Goal: Information Seeking & Learning: Learn about a topic

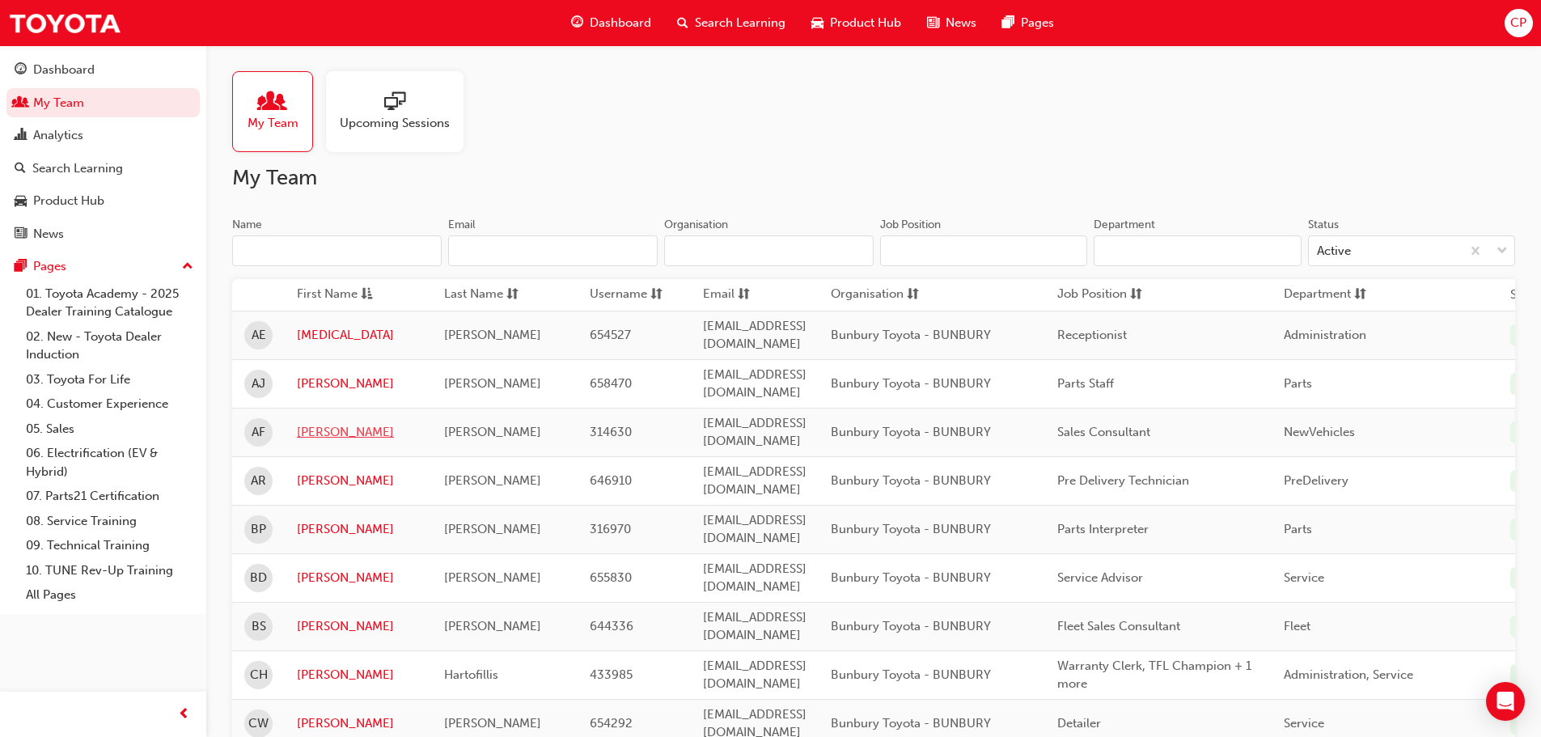
click at [316, 423] on link "[PERSON_NAME]" at bounding box center [358, 432] width 123 height 19
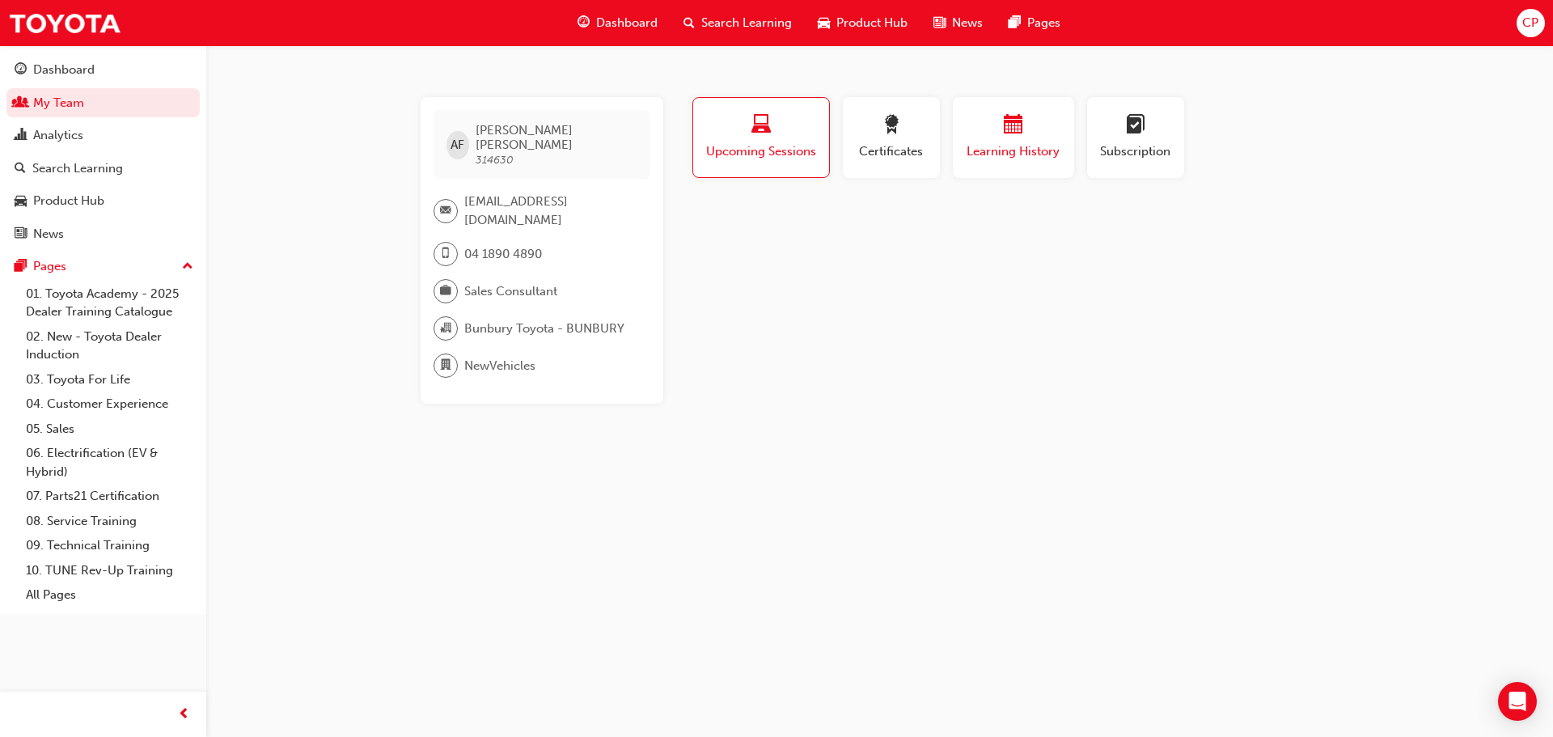
click at [1022, 132] on span "calendar-icon" at bounding box center [1013, 126] width 19 height 22
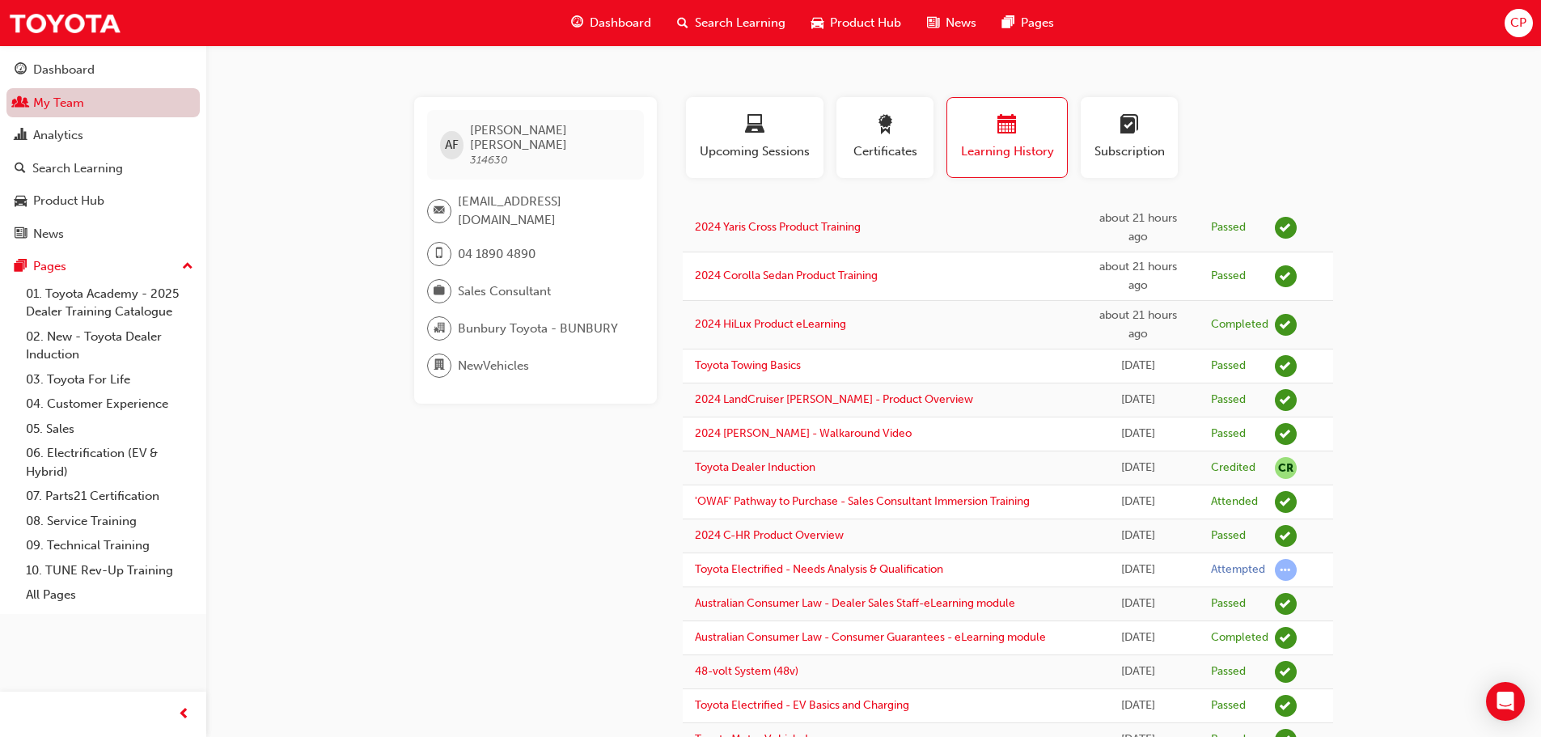
click at [44, 99] on link "My Team" at bounding box center [102, 103] width 193 height 30
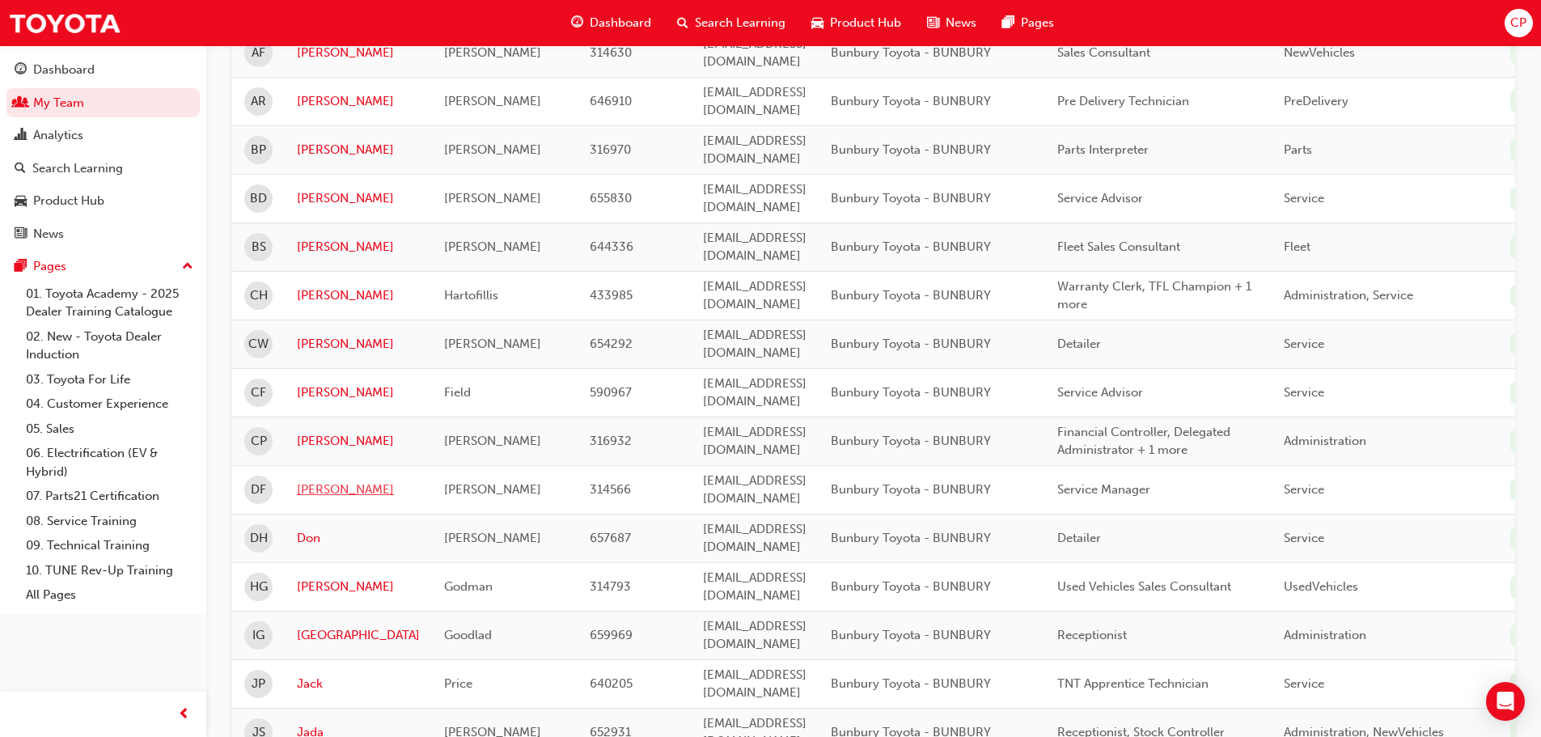
scroll to position [404, 0]
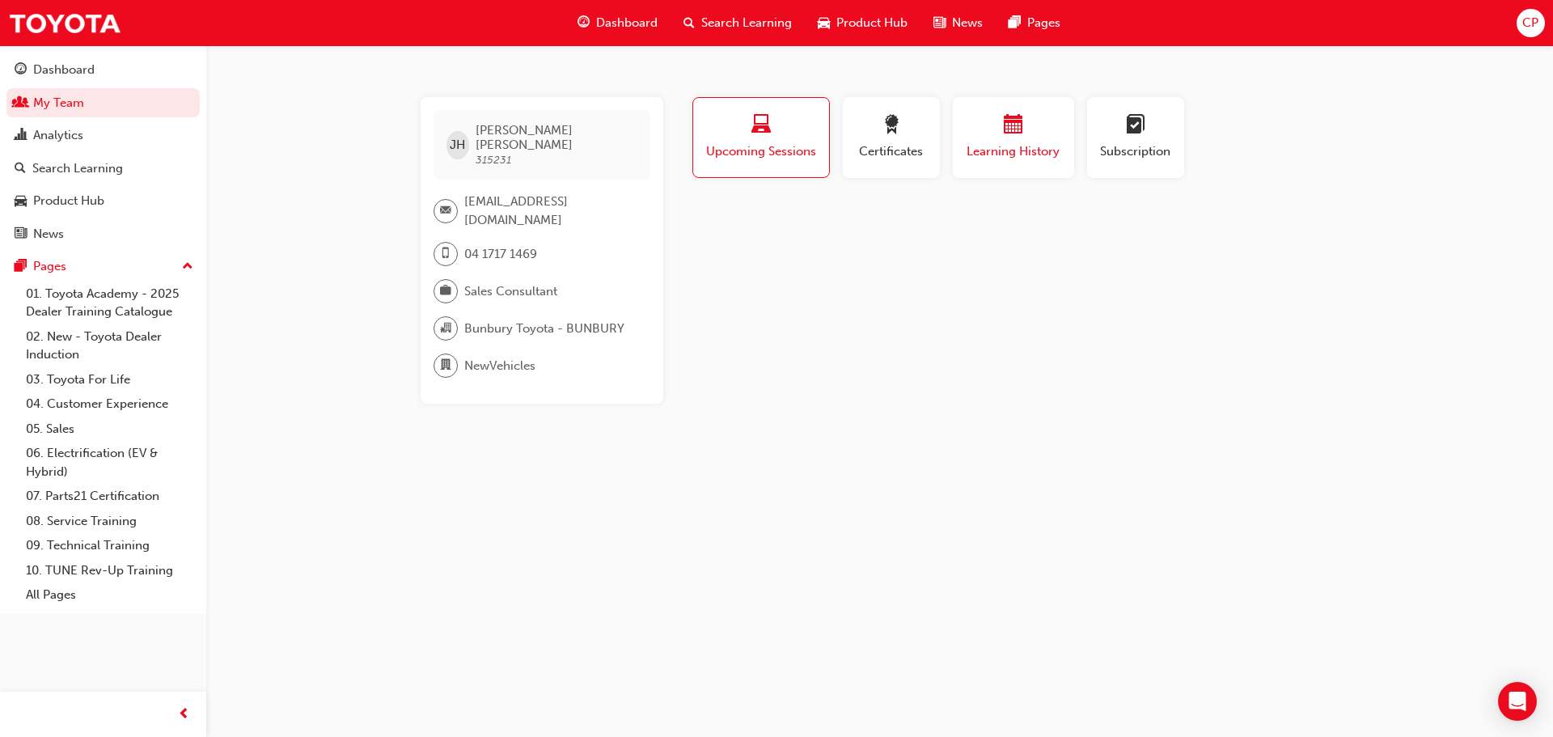
click at [1015, 129] on span "calendar-icon" at bounding box center [1013, 126] width 19 height 22
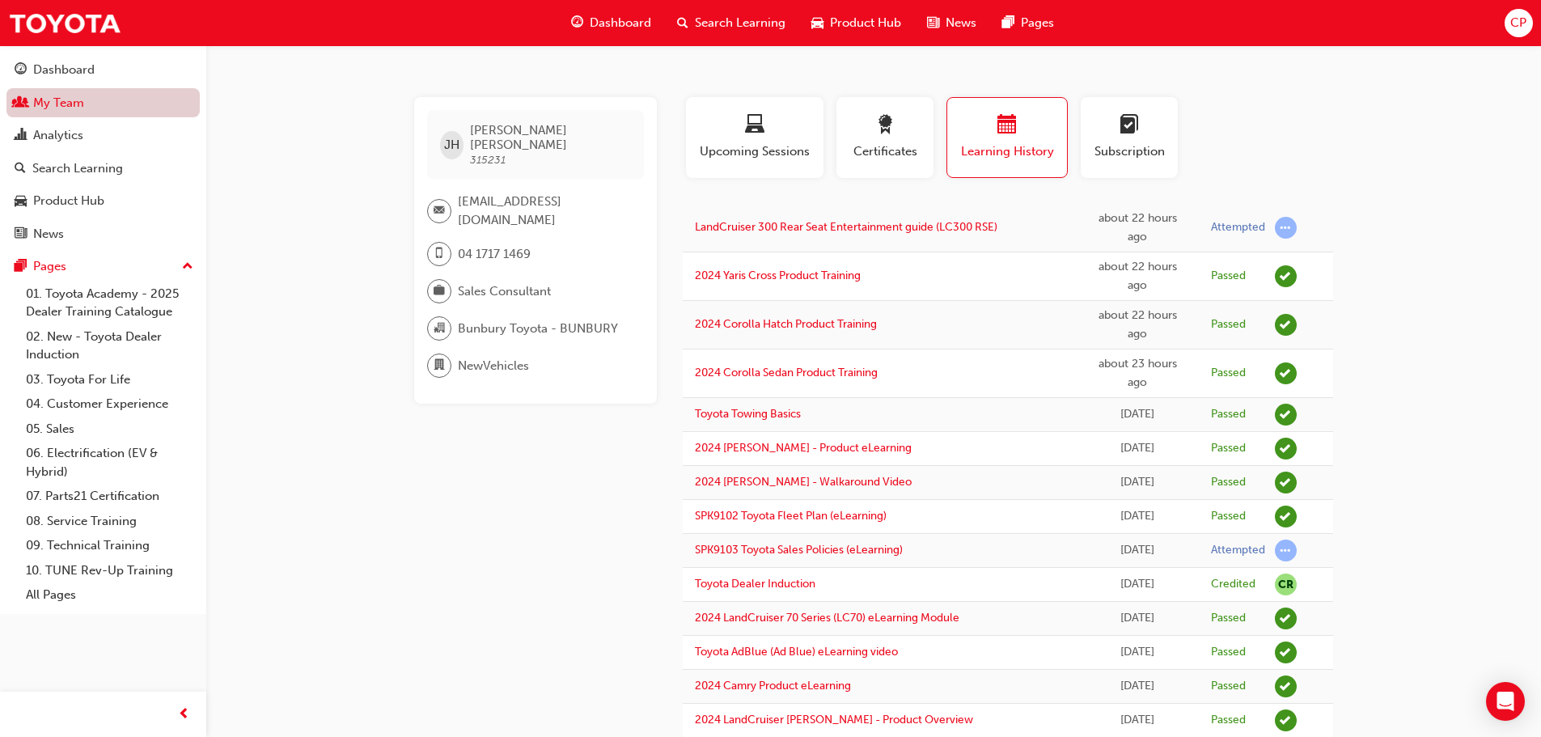
click at [51, 95] on link "My Team" at bounding box center [102, 103] width 193 height 30
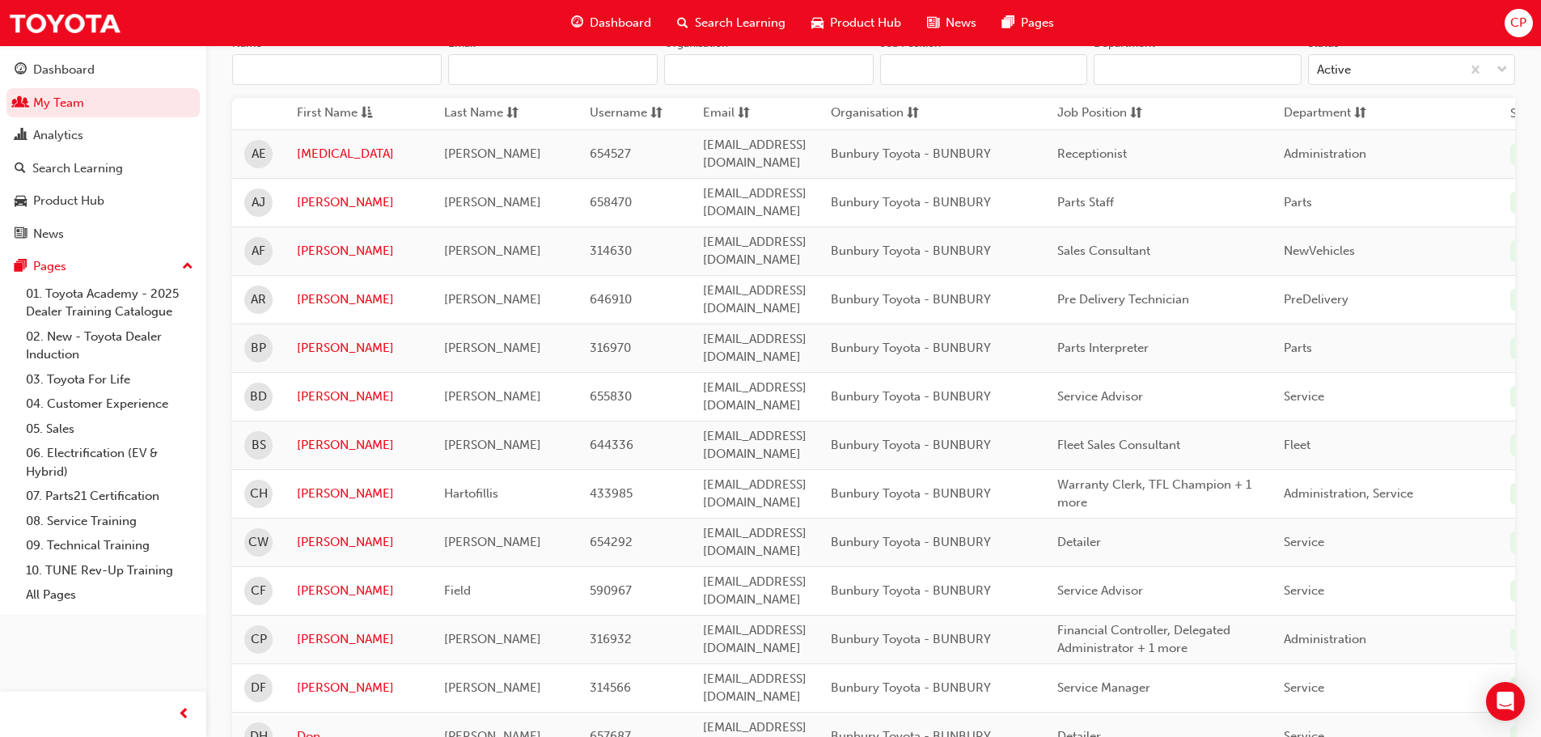
scroll to position [324, 0]
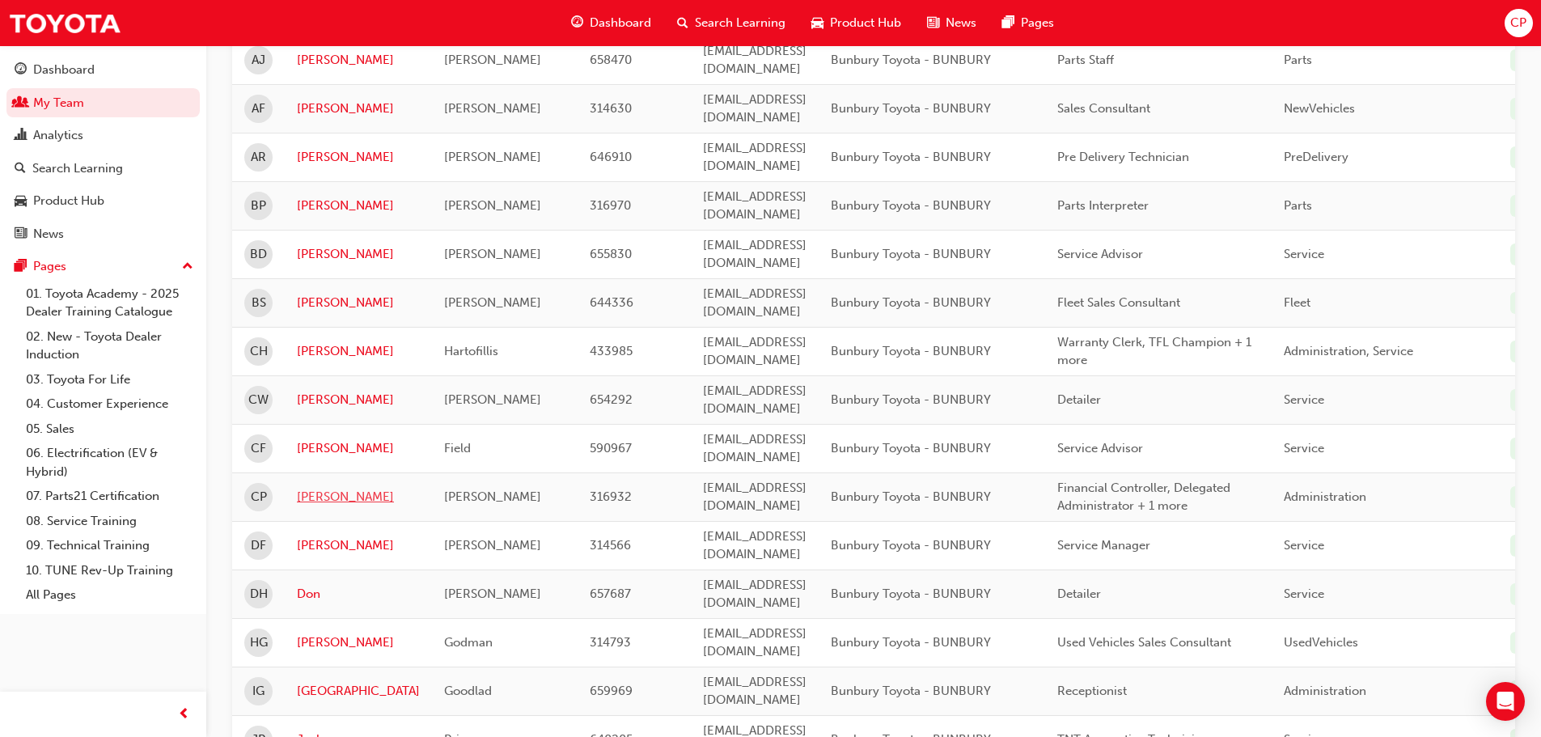
click at [315, 488] on link "[PERSON_NAME]" at bounding box center [358, 497] width 123 height 19
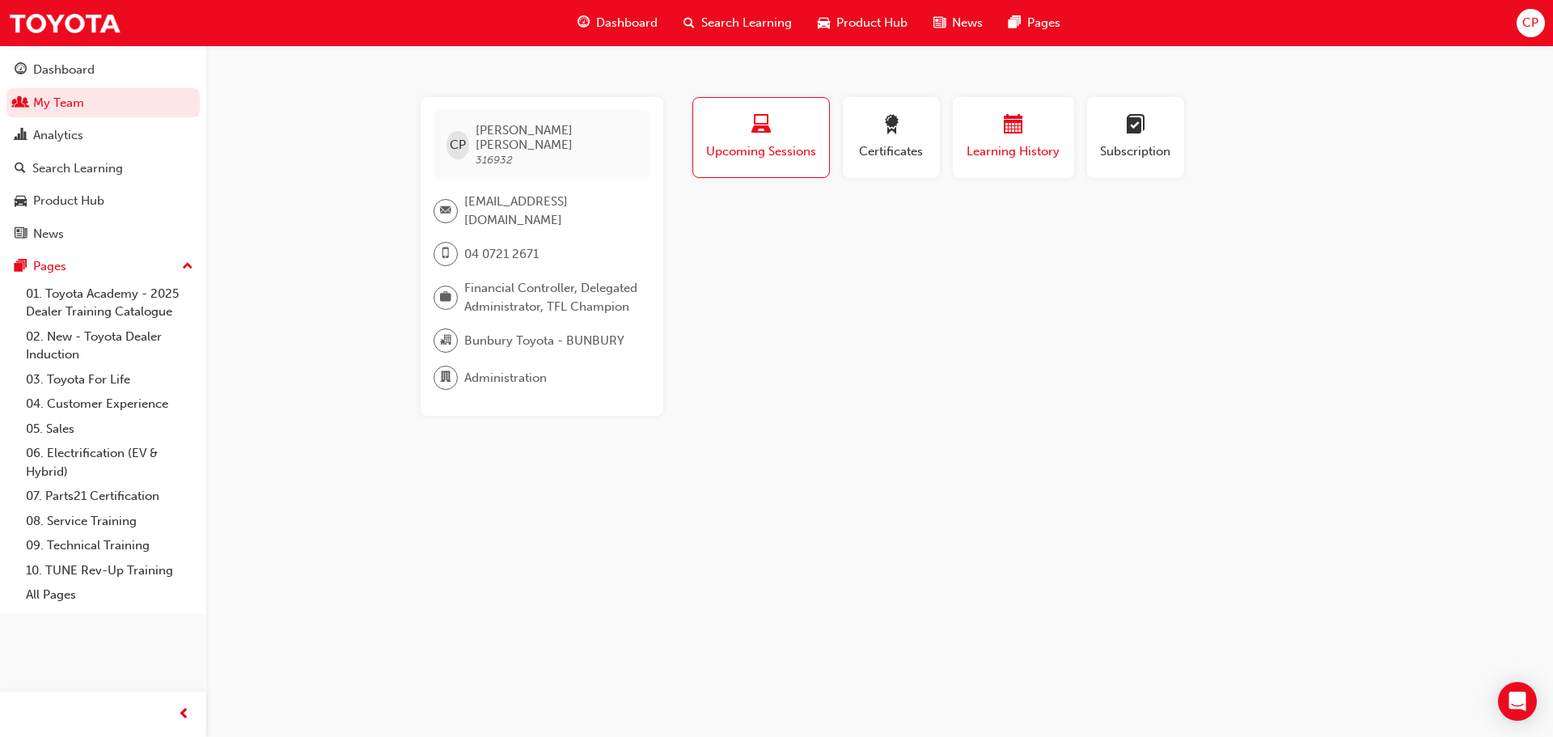
click at [1006, 132] on span "calendar-icon" at bounding box center [1013, 126] width 19 height 22
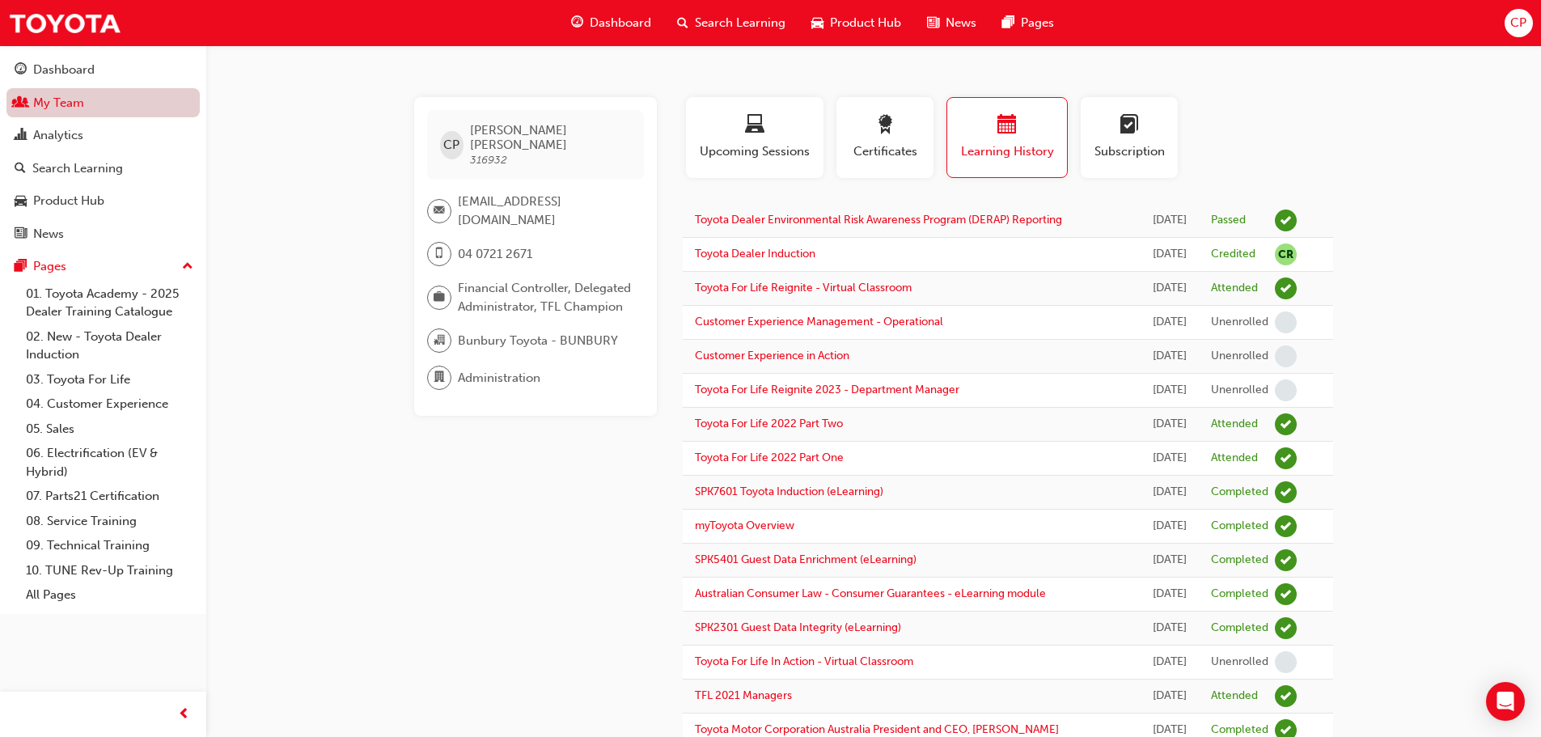
click at [72, 96] on link "My Team" at bounding box center [102, 103] width 193 height 30
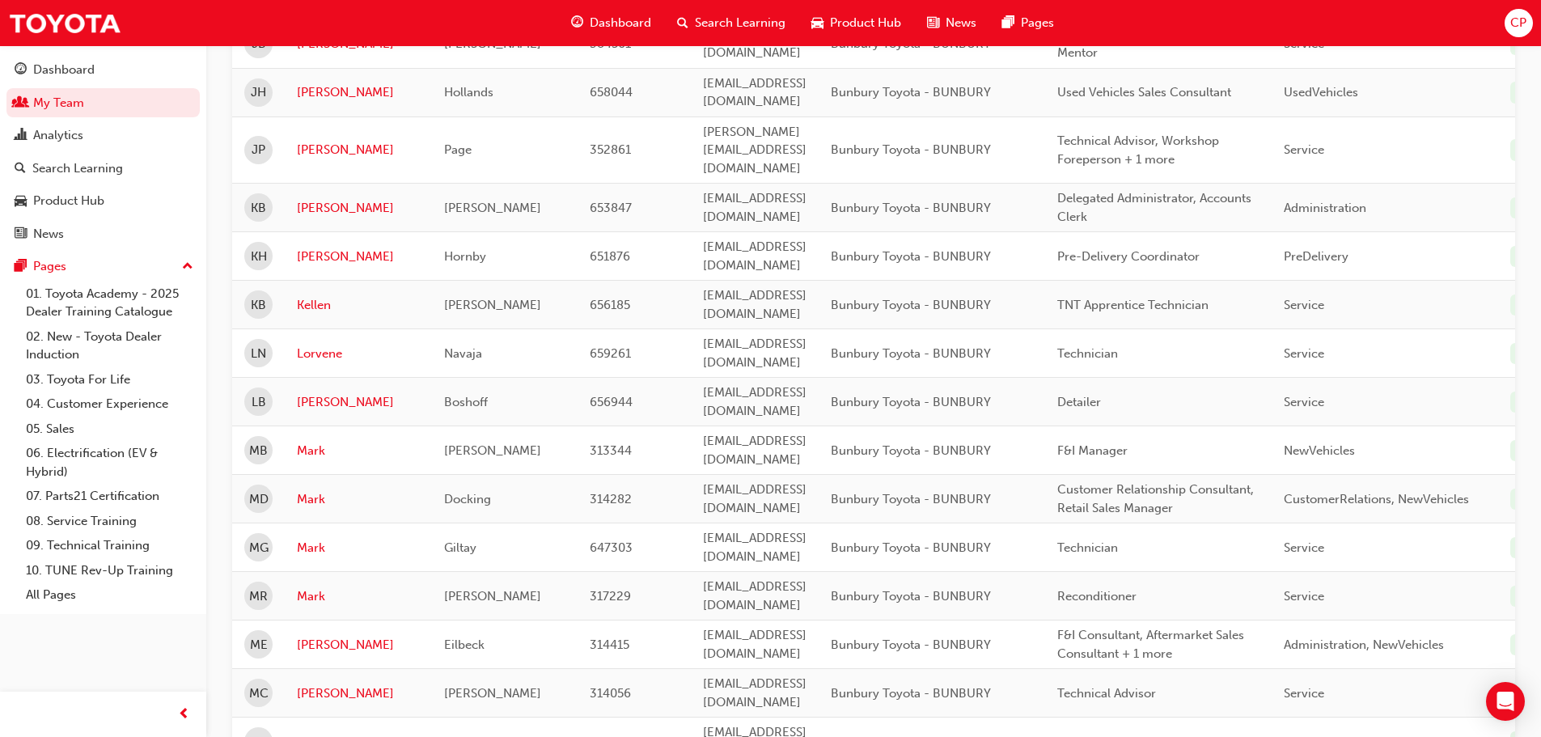
scroll to position [1375, 0]
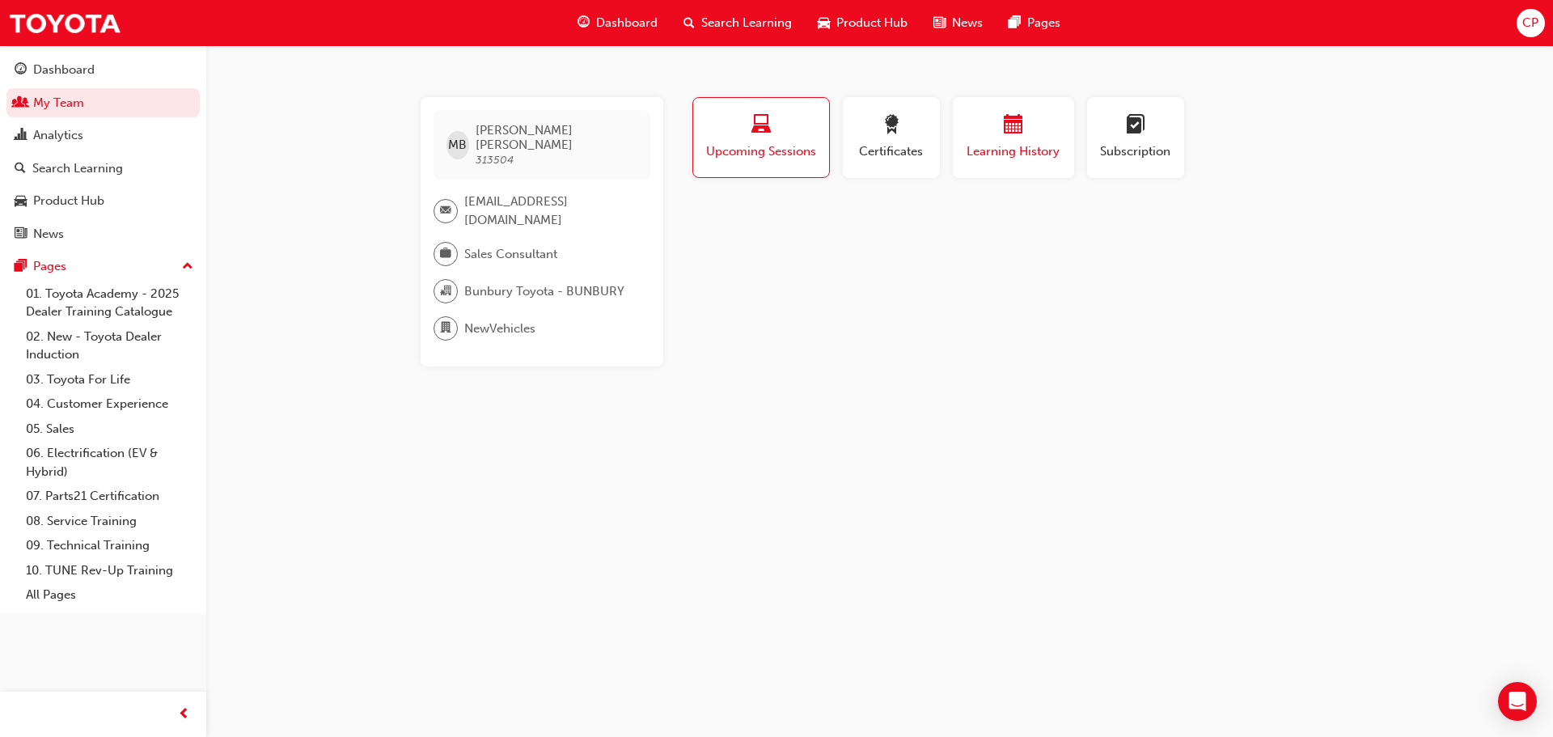
click at [1019, 127] on span "calendar-icon" at bounding box center [1013, 126] width 19 height 22
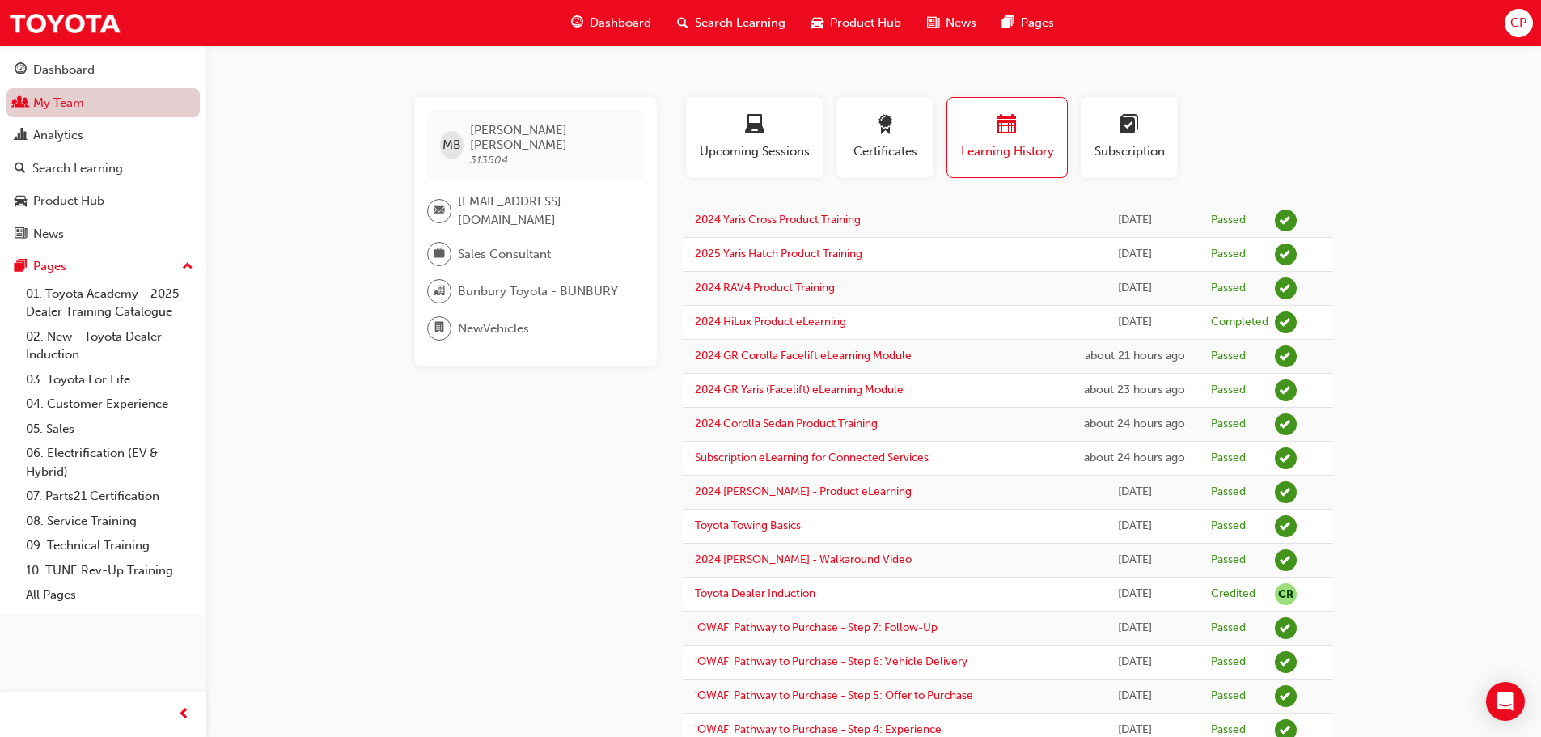
click at [77, 101] on link "My Team" at bounding box center [102, 103] width 193 height 30
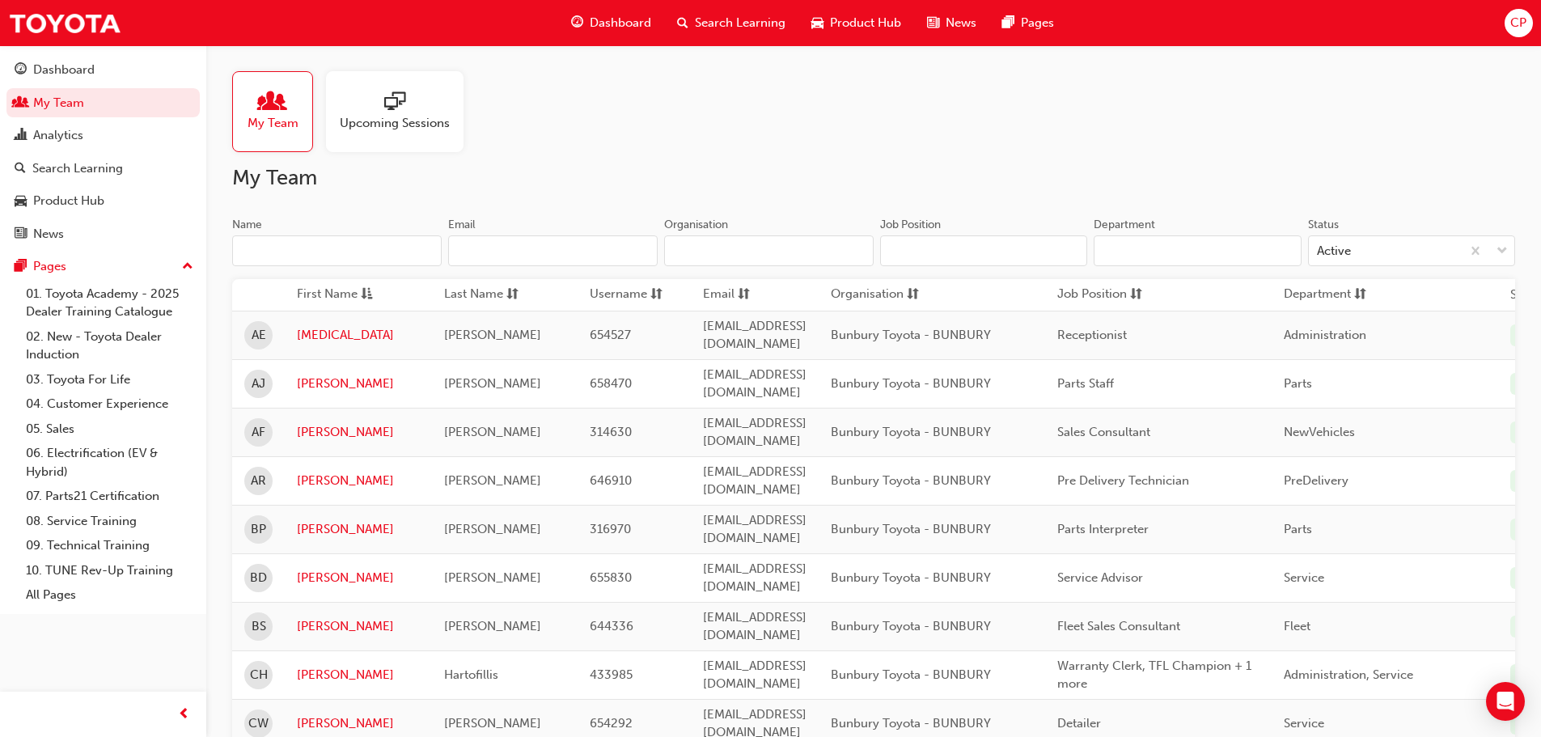
scroll to position [81, 0]
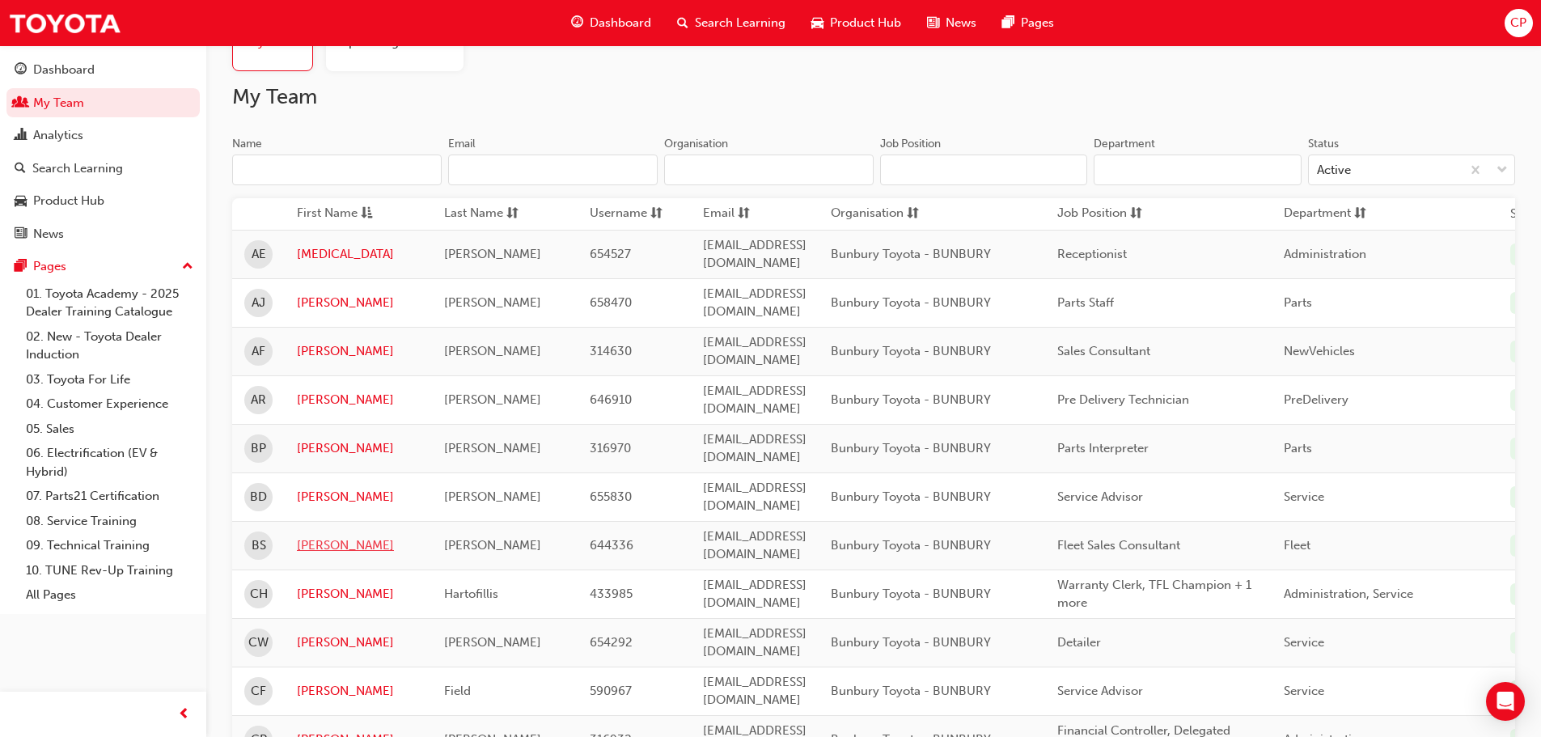
click at [319, 536] on link "[PERSON_NAME]" at bounding box center [358, 545] width 123 height 19
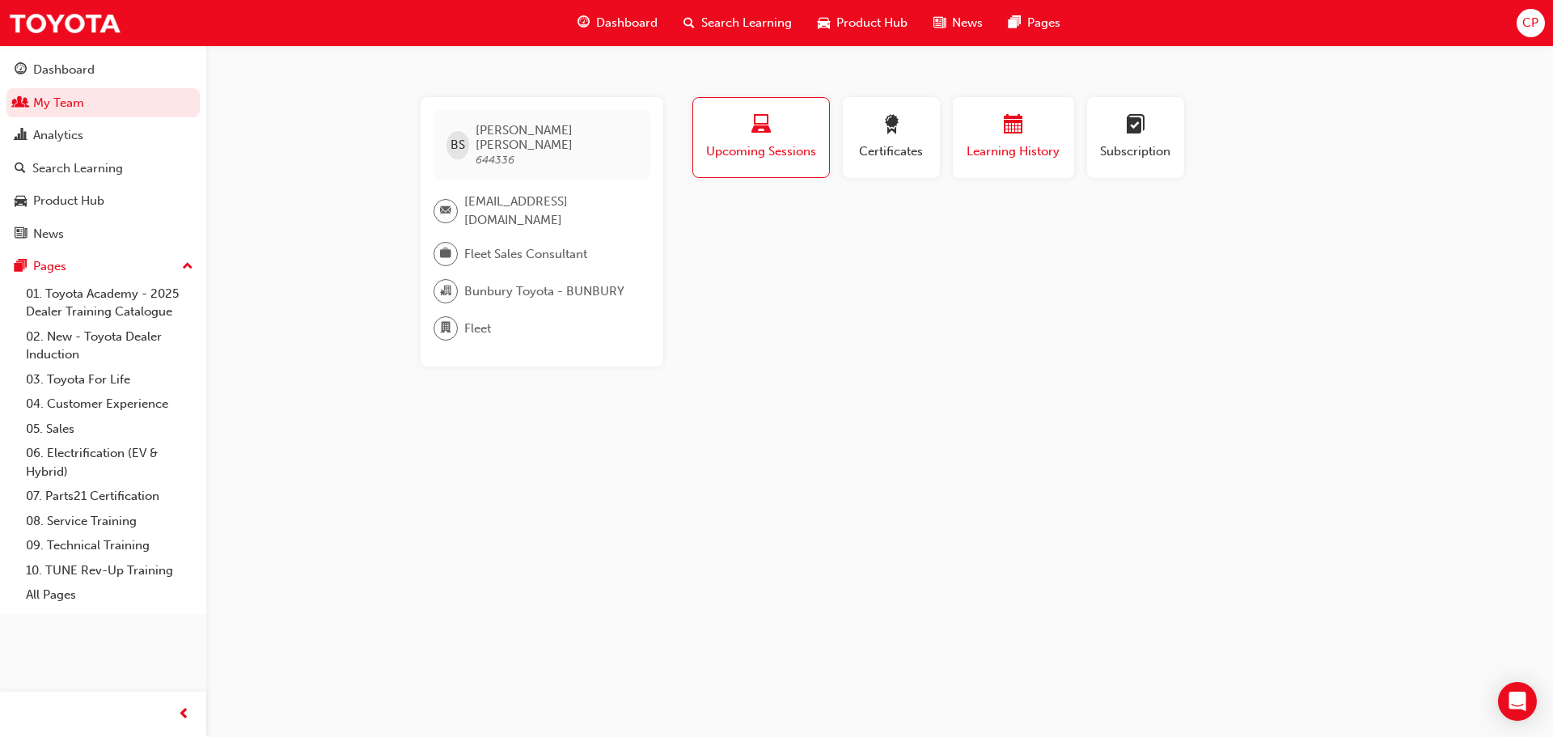
click at [1011, 125] on span "calendar-icon" at bounding box center [1013, 126] width 19 height 22
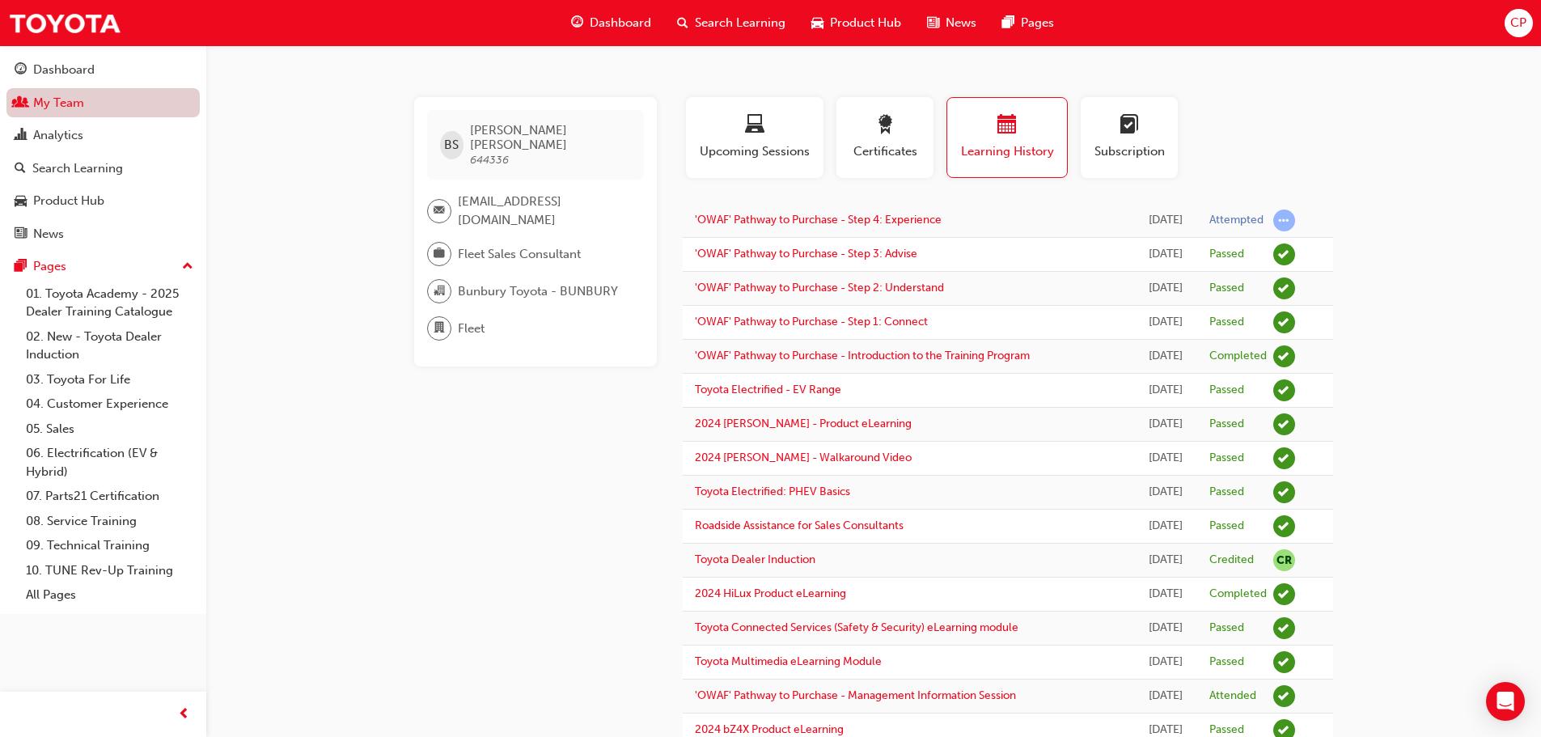
click at [59, 103] on link "My Team" at bounding box center [102, 103] width 193 height 30
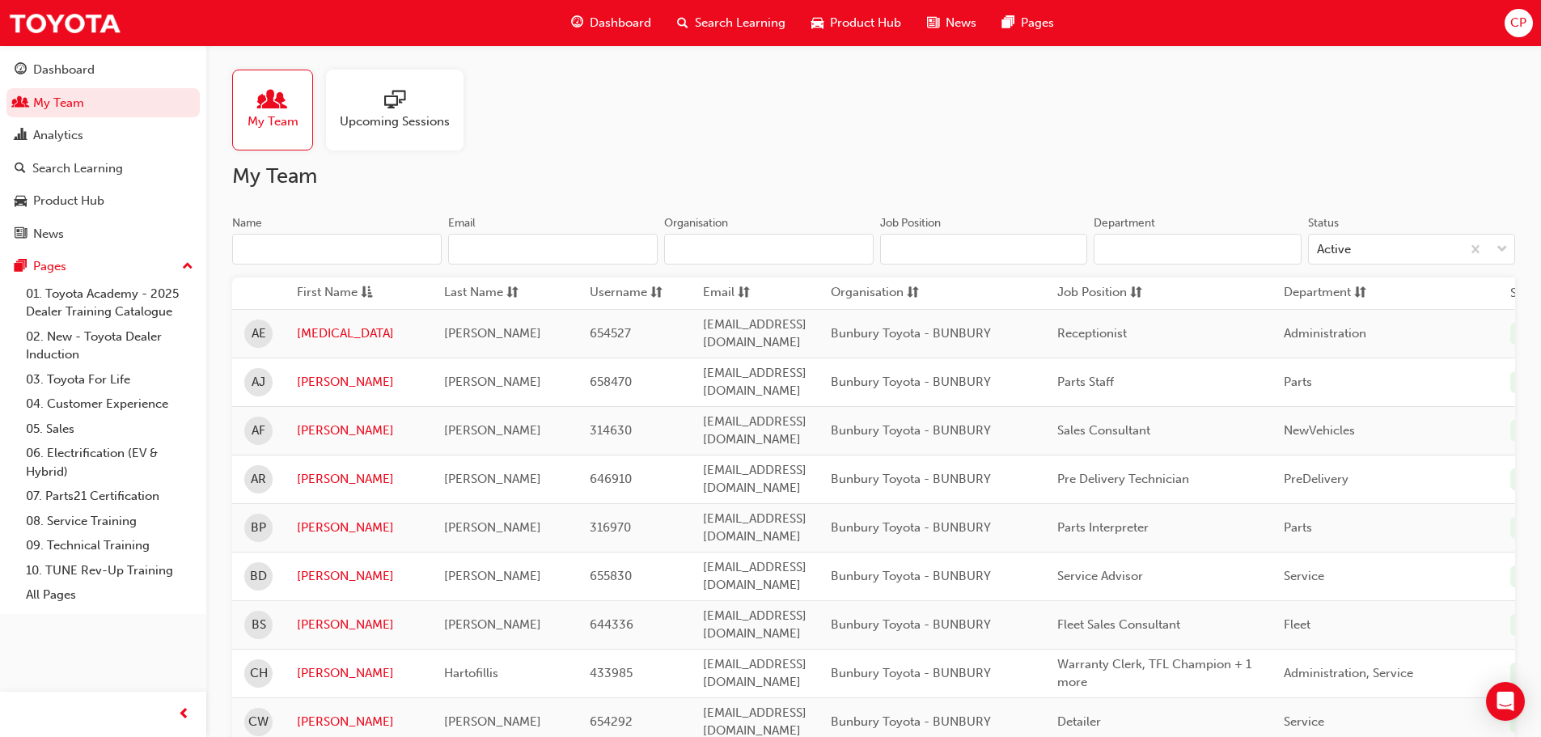
scroll to position [647, 0]
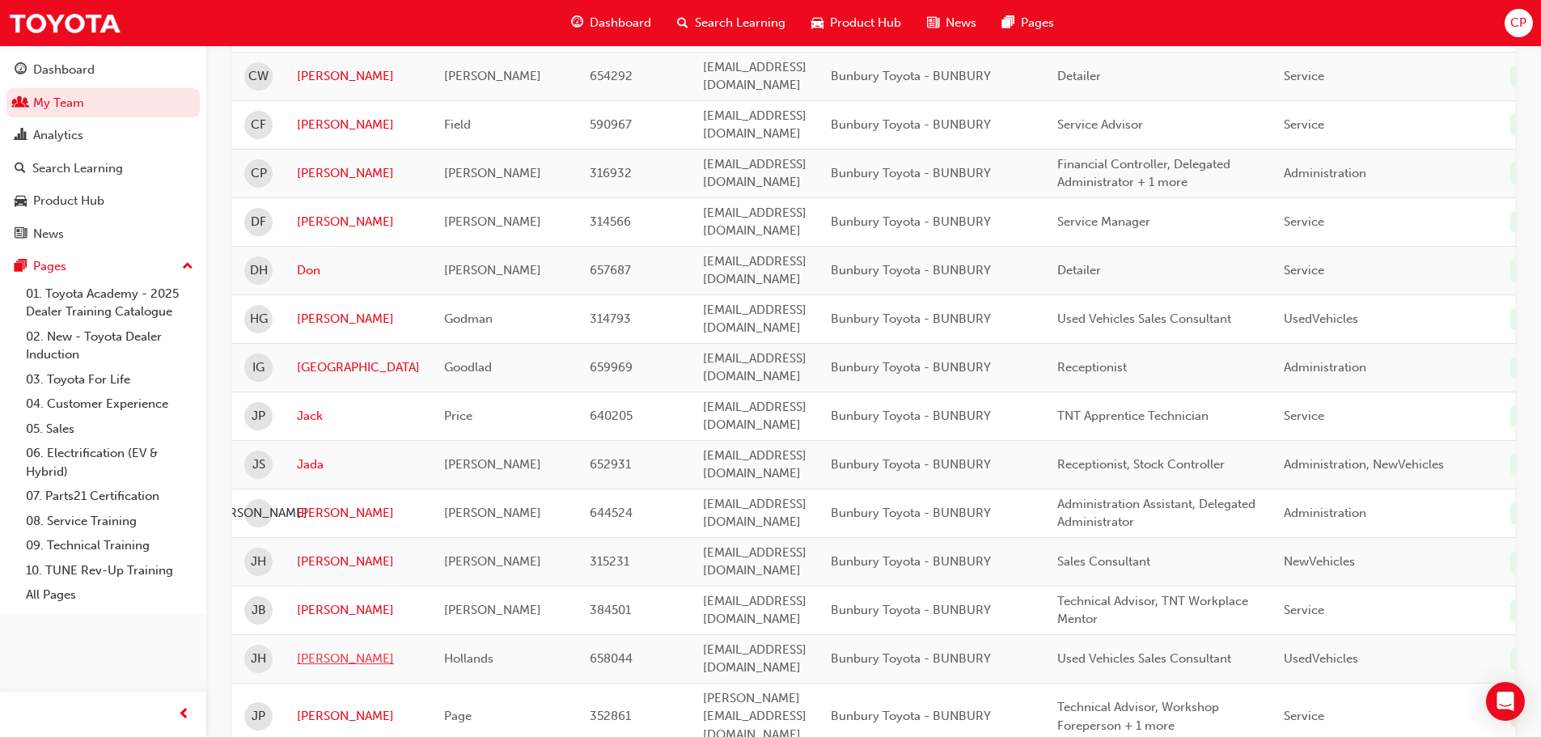
click at [307, 650] on link "[PERSON_NAME]" at bounding box center [358, 659] width 123 height 19
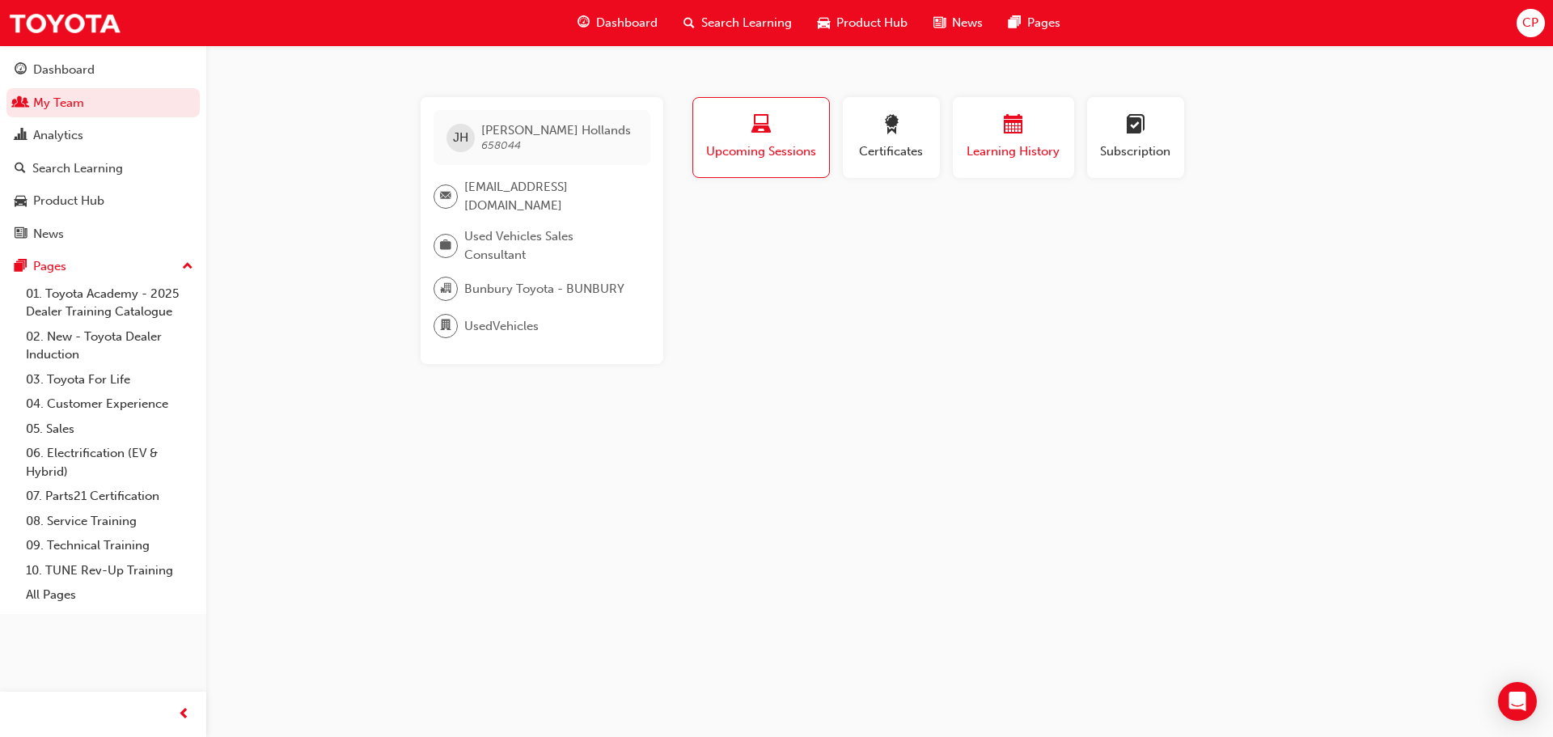
click at [1001, 134] on div "button" at bounding box center [1013, 127] width 97 height 25
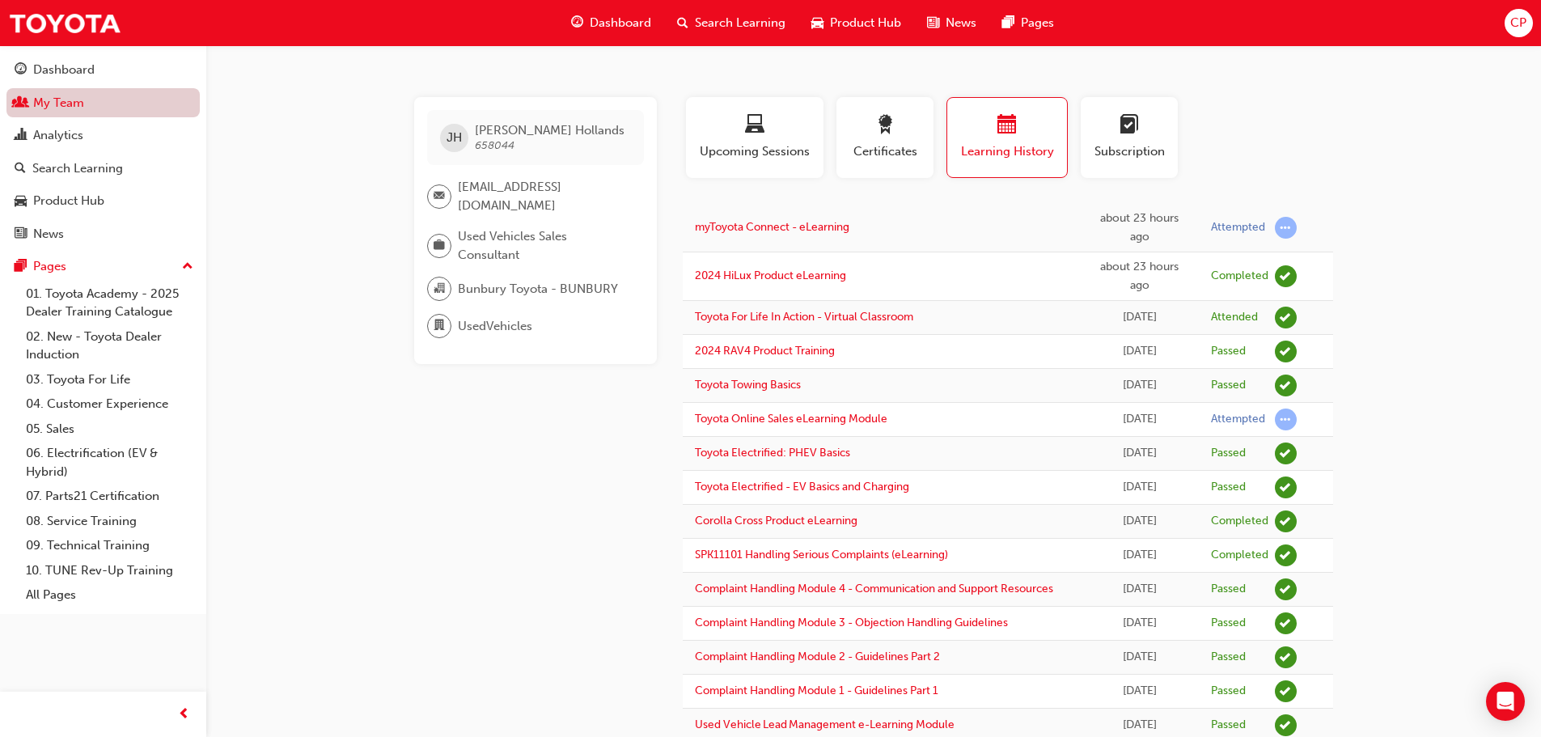
click at [52, 99] on link "My Team" at bounding box center [102, 103] width 193 height 30
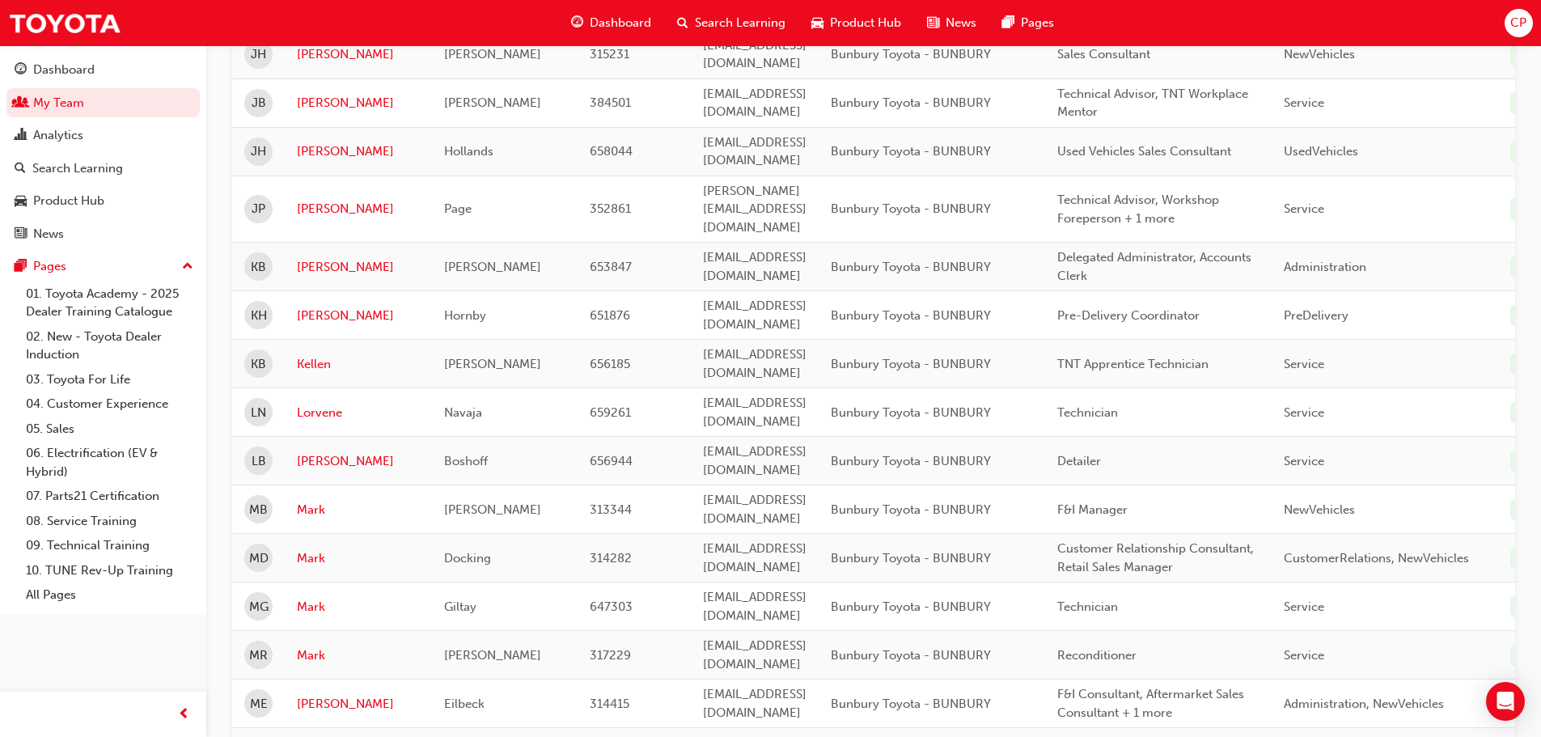
scroll to position [1213, 0]
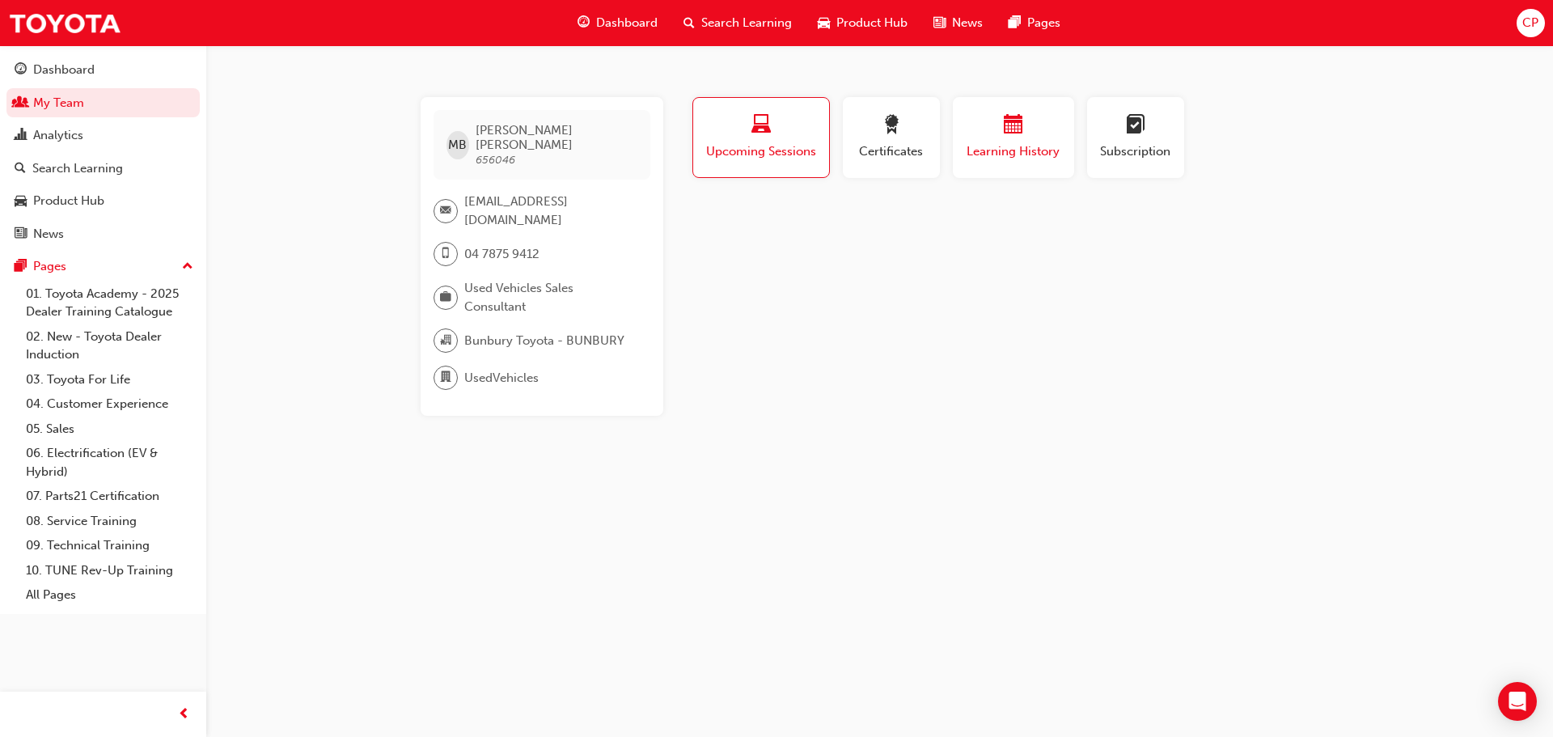
click at [1022, 124] on span "calendar-icon" at bounding box center [1013, 126] width 19 height 22
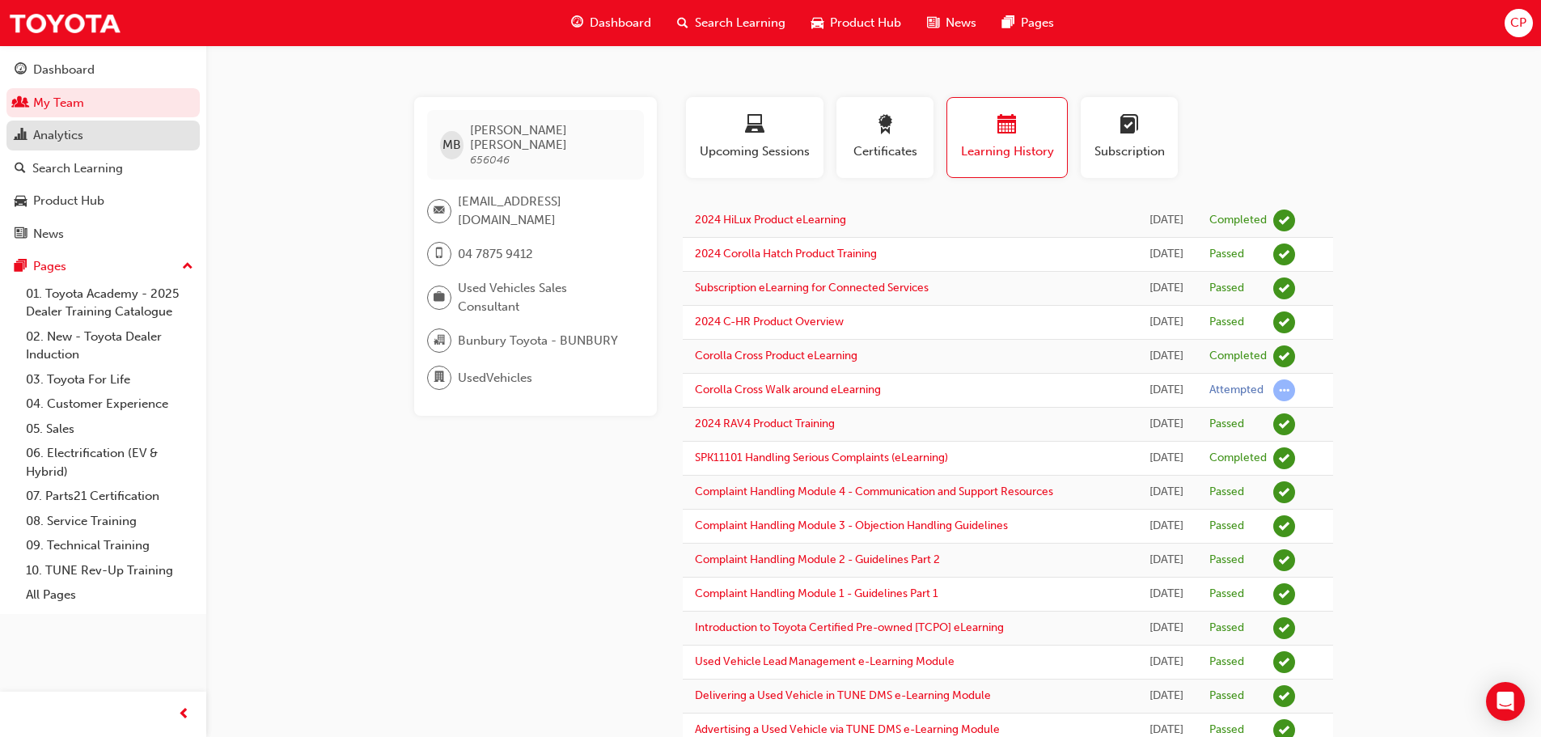
drag, startPoint x: 59, startPoint y: 101, endPoint x: 87, endPoint y: 129, distance: 40.0
click at [58, 102] on link "My Team" at bounding box center [102, 103] width 193 height 30
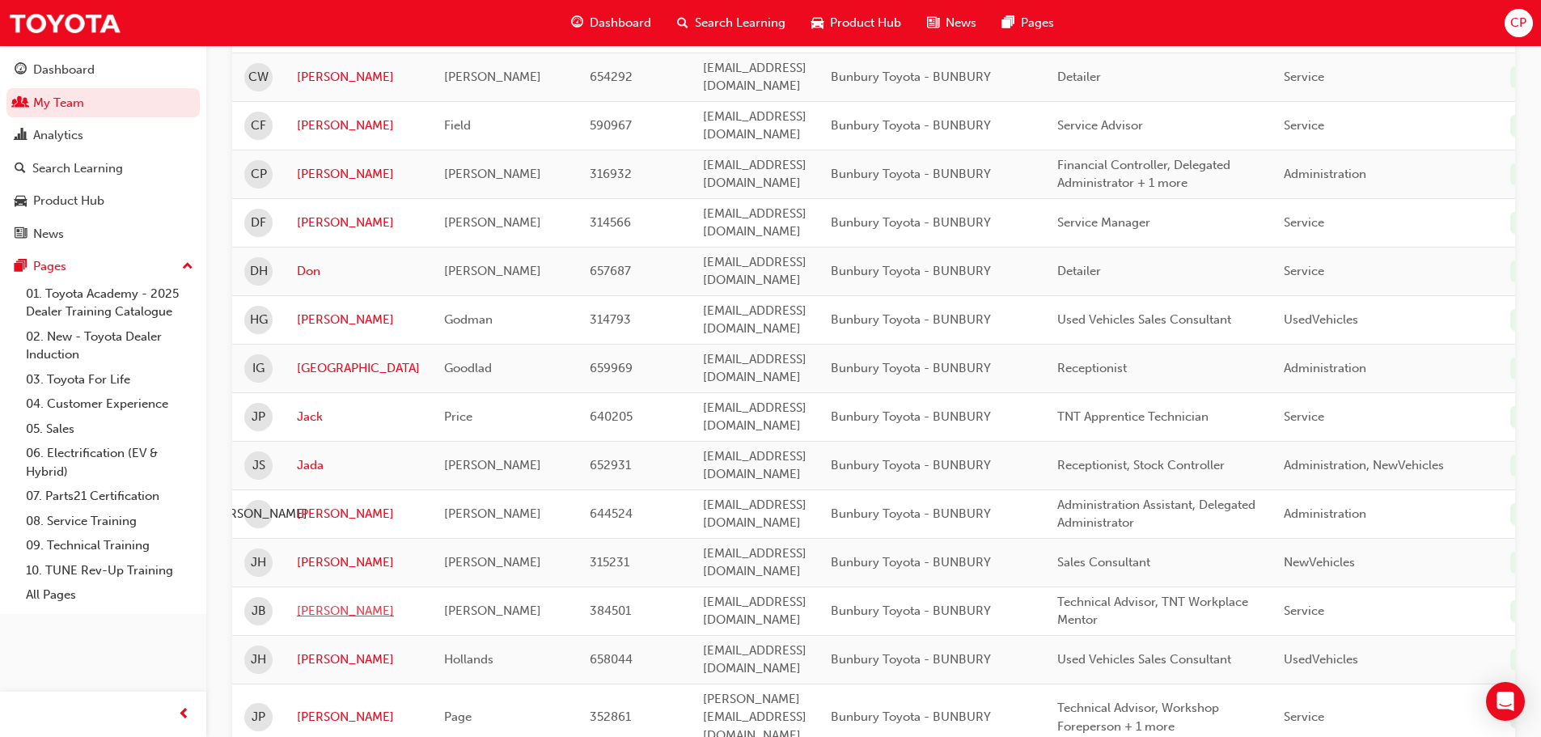
scroll to position [647, 0]
click at [319, 310] on link "[PERSON_NAME]" at bounding box center [358, 319] width 123 height 19
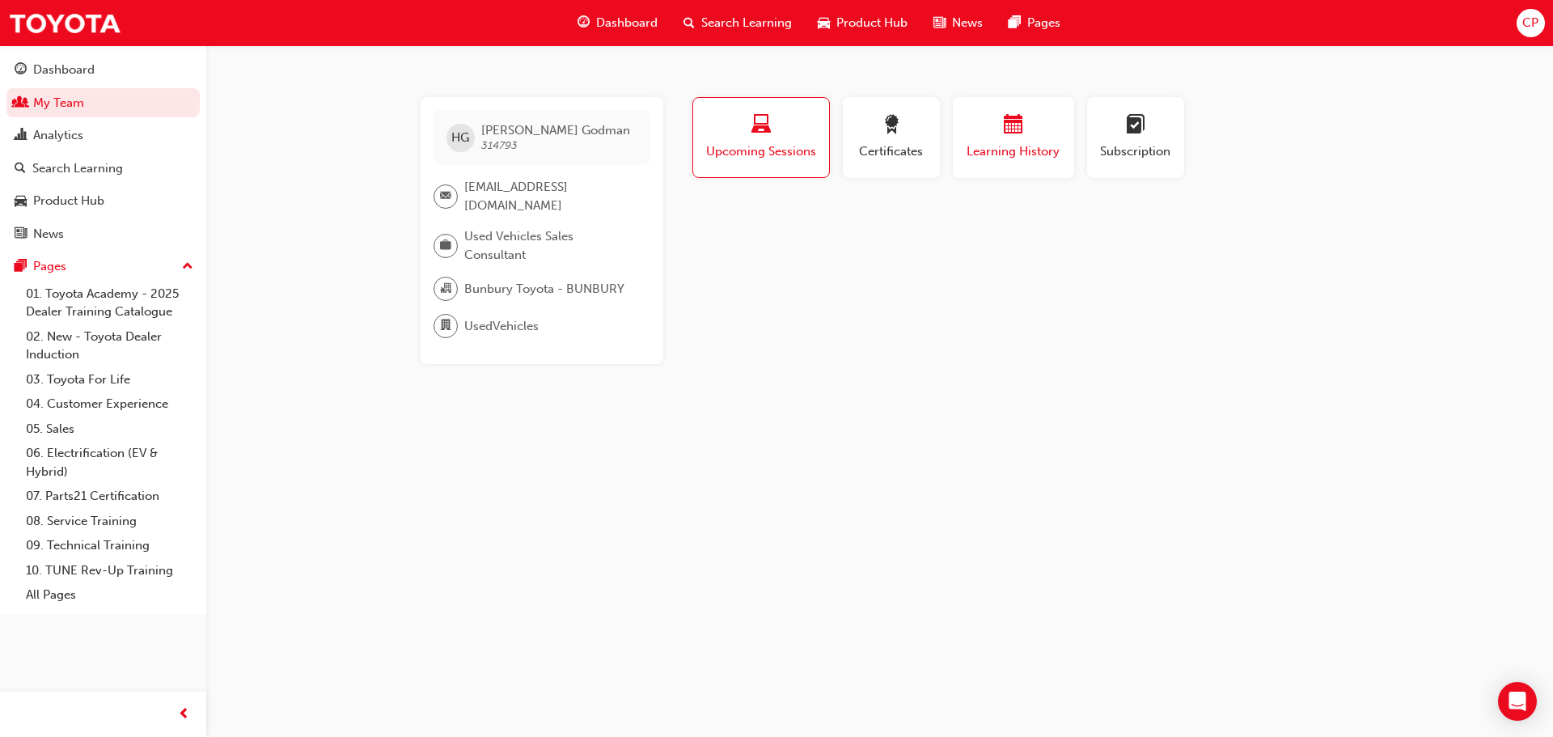
click at [1002, 126] on div "button" at bounding box center [1013, 127] width 97 height 25
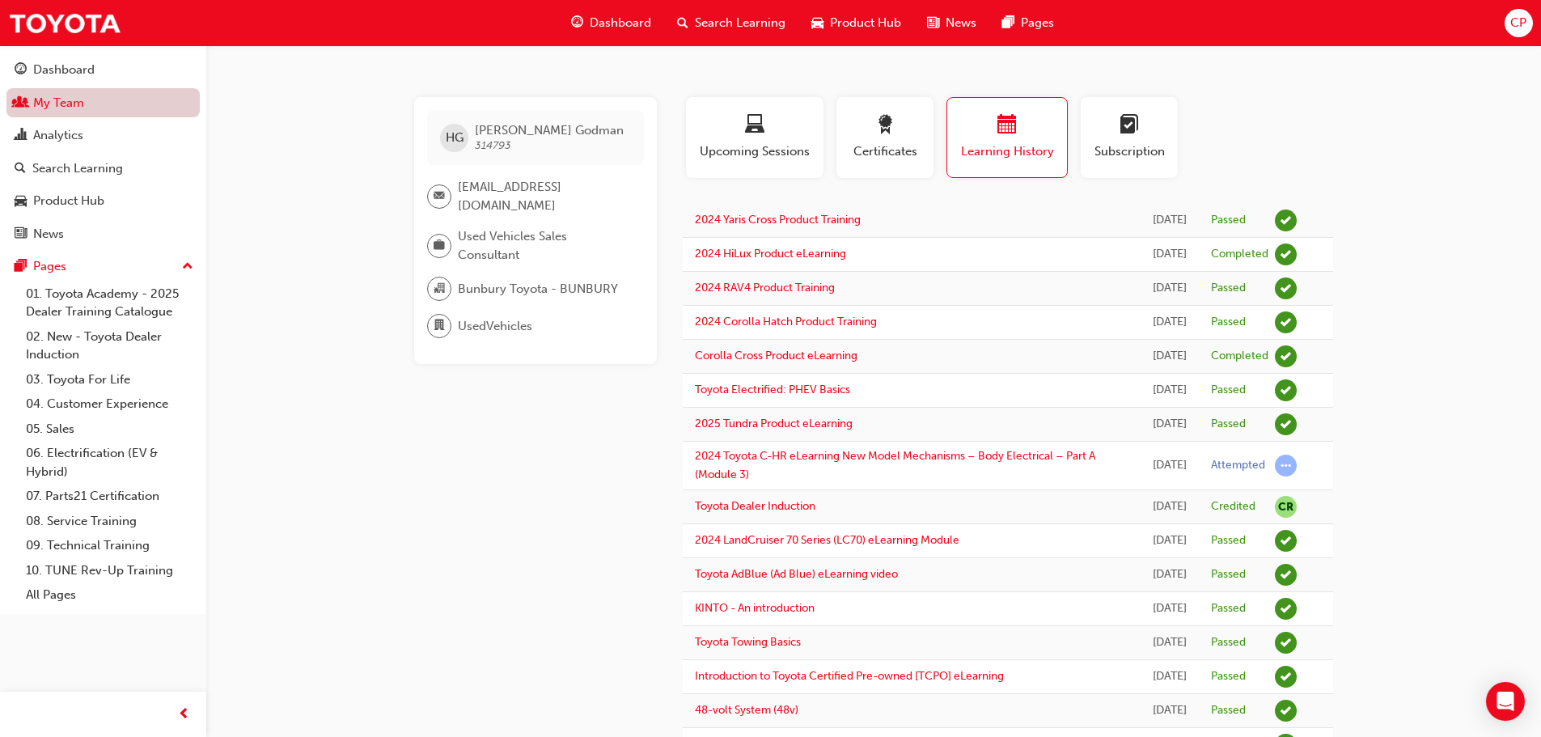
click at [72, 93] on link "My Team" at bounding box center [102, 103] width 193 height 30
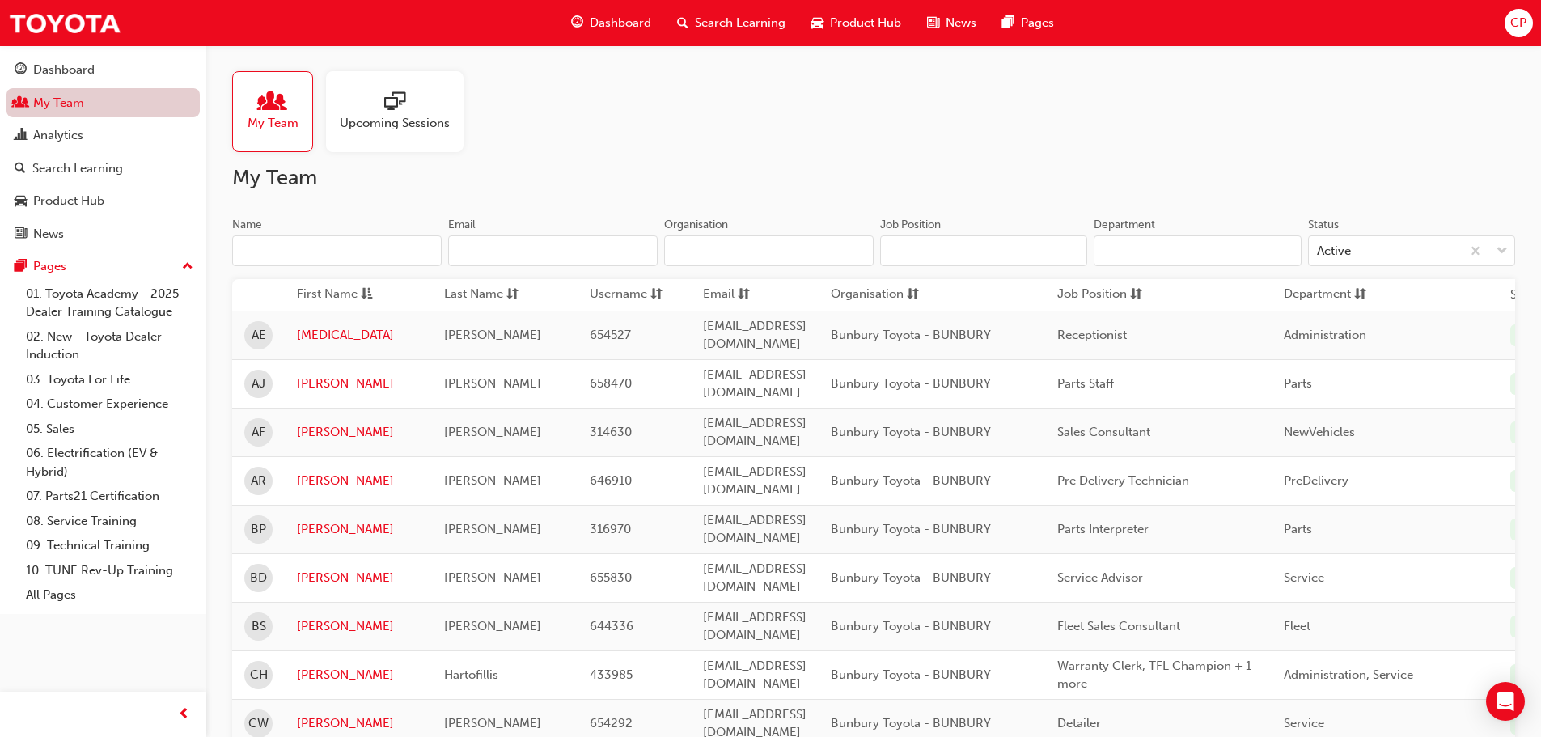
click at [49, 97] on link "My Team" at bounding box center [102, 103] width 193 height 30
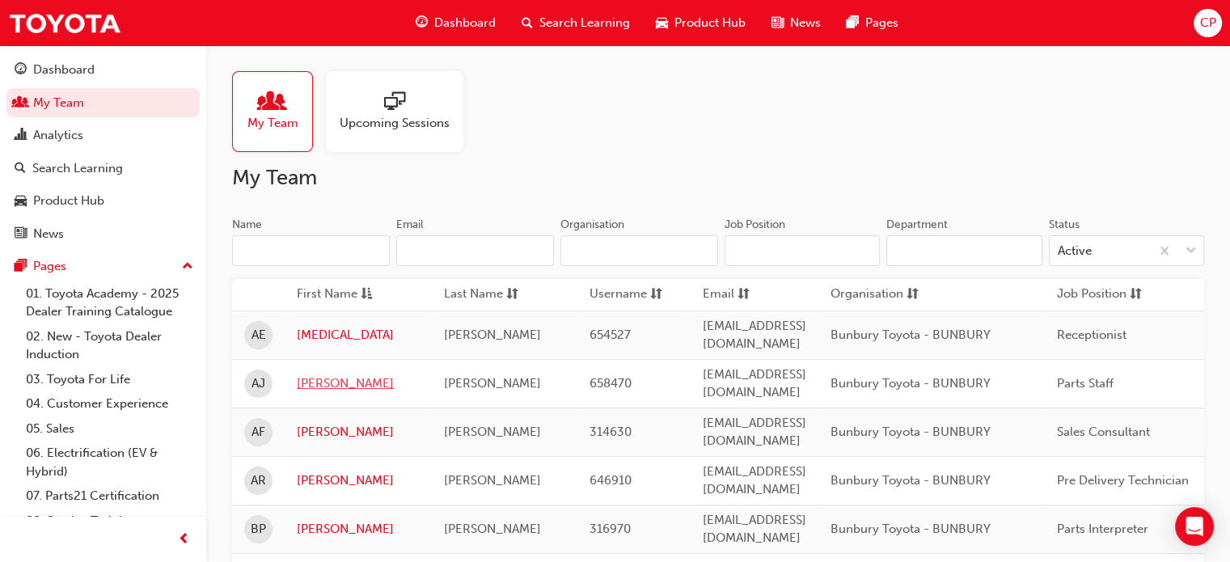
click at [321, 374] on link "[PERSON_NAME]" at bounding box center [358, 383] width 123 height 19
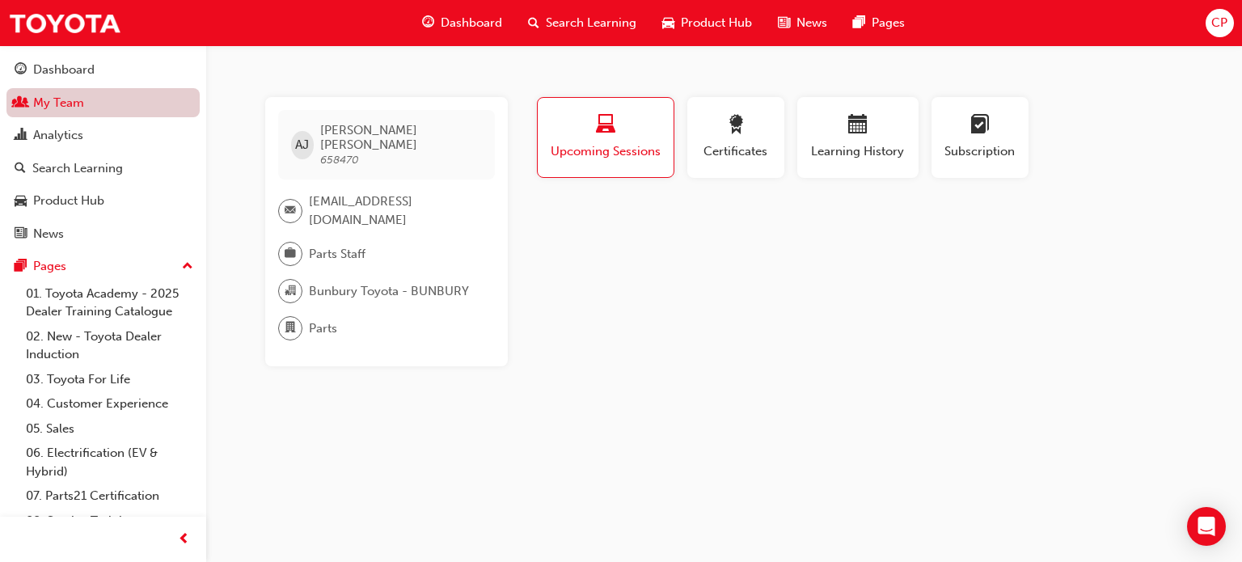
click at [53, 99] on link "My Team" at bounding box center [102, 103] width 193 height 30
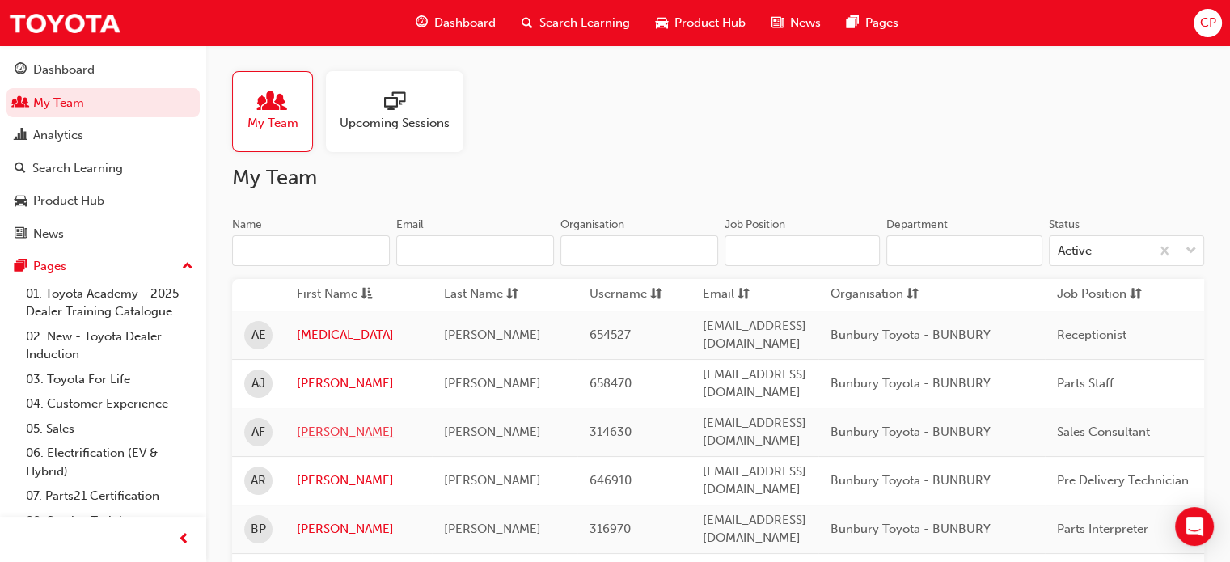
click at [322, 423] on link "[PERSON_NAME]" at bounding box center [358, 432] width 123 height 19
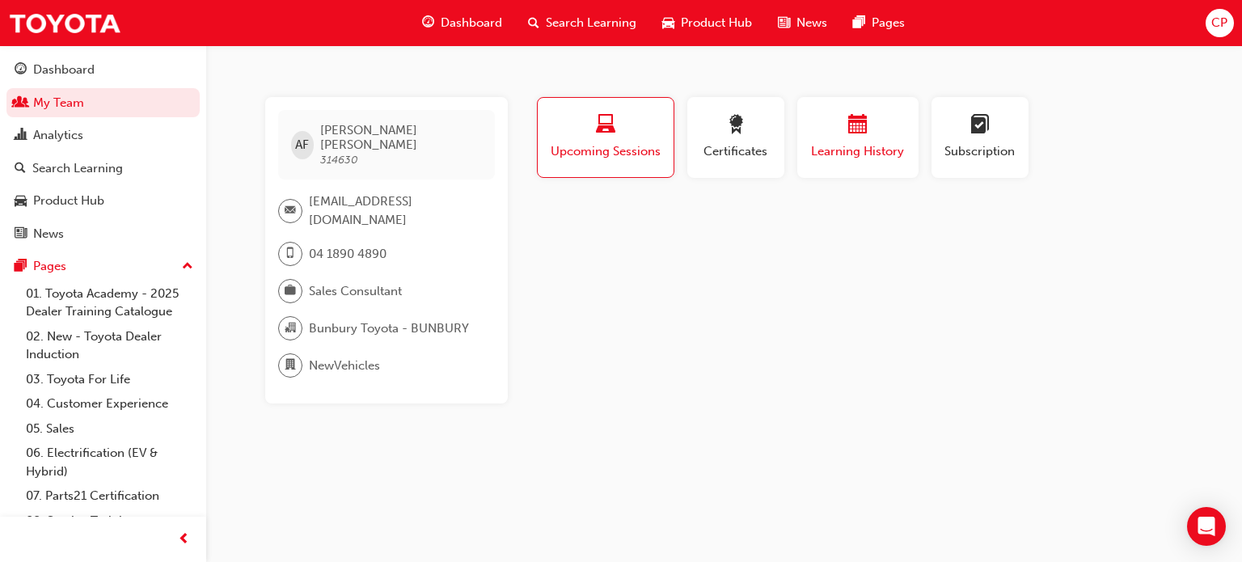
click at [848, 128] on span "calendar-icon" at bounding box center [857, 126] width 19 height 22
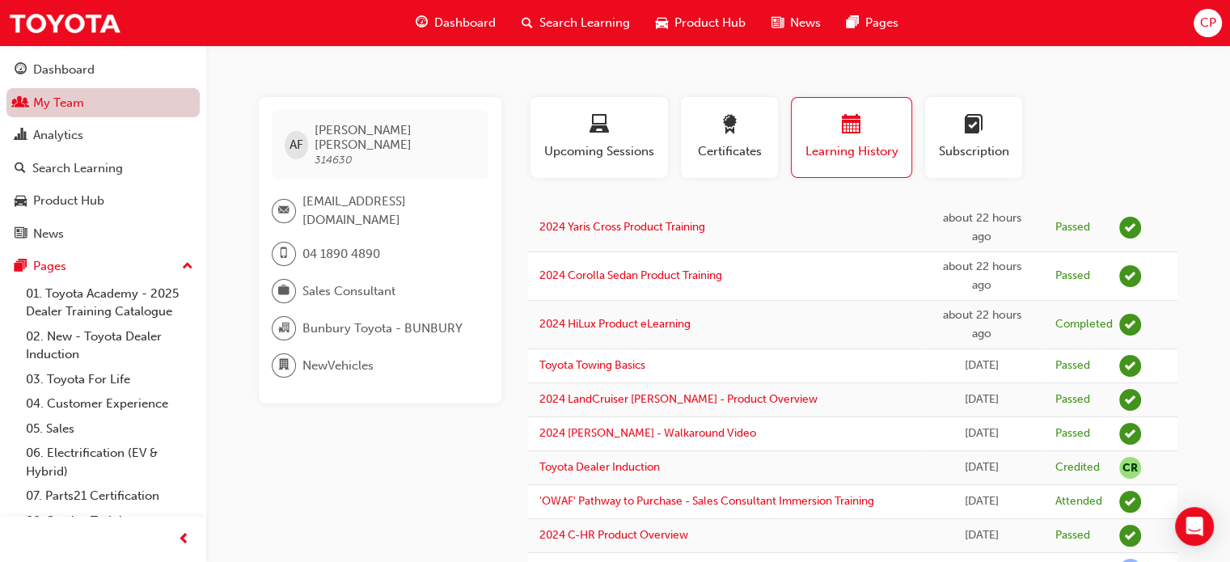
click at [61, 95] on link "My Team" at bounding box center [102, 103] width 193 height 30
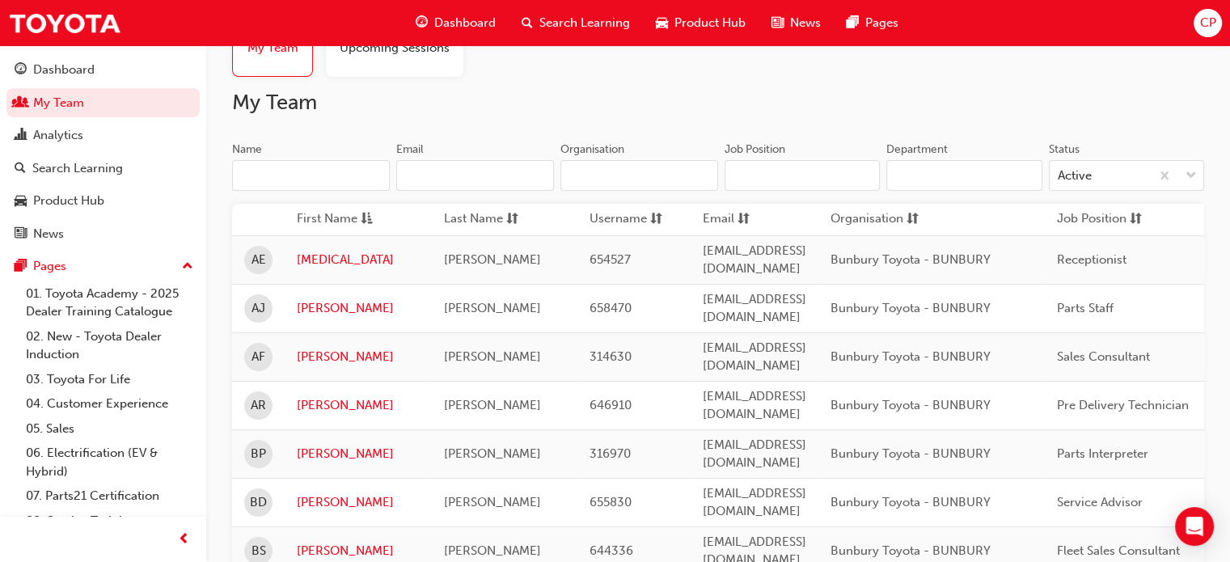
scroll to position [81, 0]
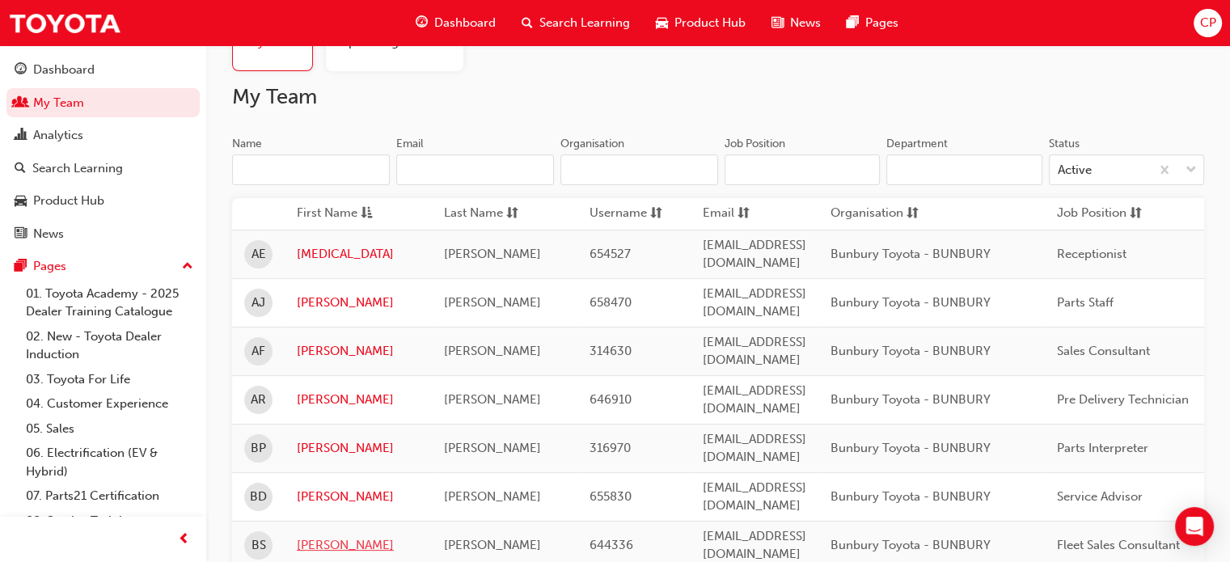
click at [315, 536] on link "[PERSON_NAME]" at bounding box center [358, 545] width 123 height 19
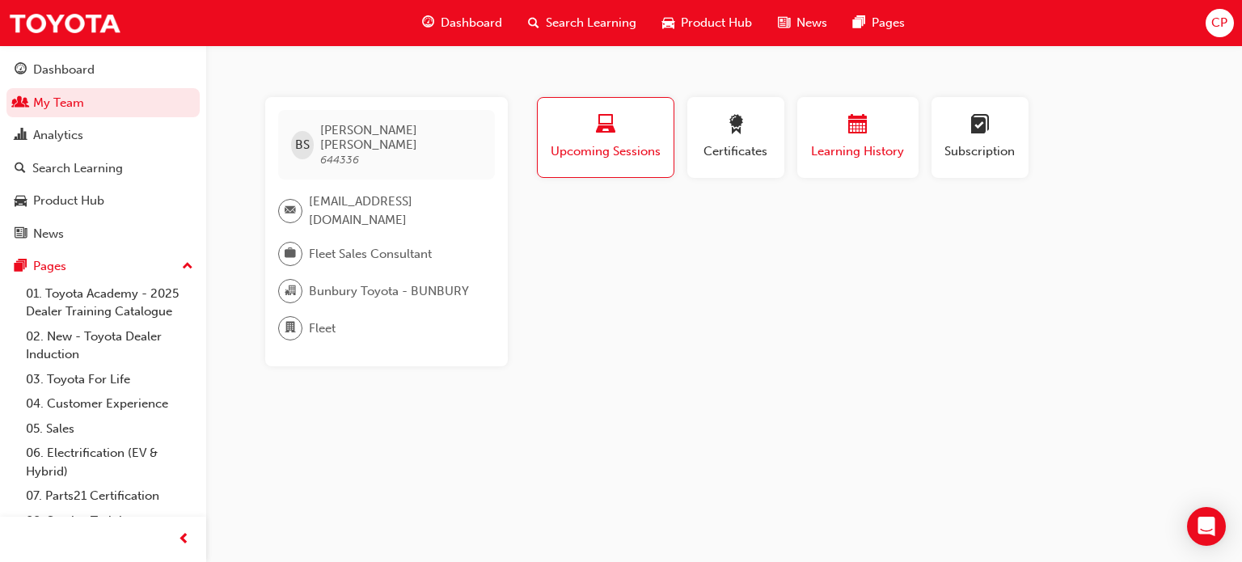
click at [859, 141] on div "Learning History" at bounding box center [858, 138] width 97 height 46
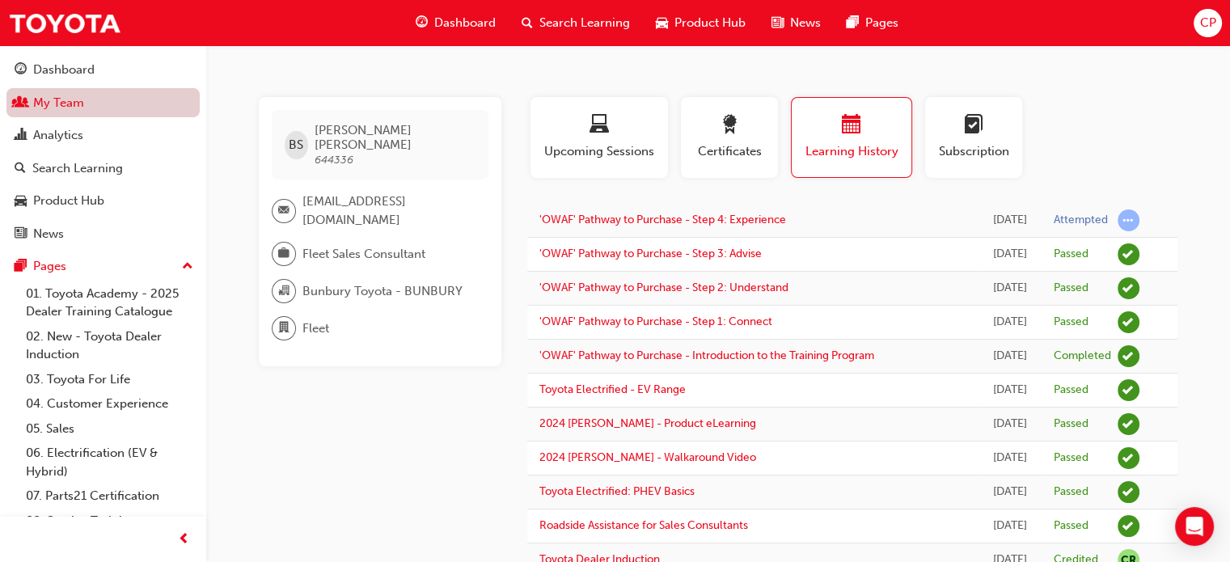
click at [52, 104] on link "My Team" at bounding box center [102, 103] width 193 height 30
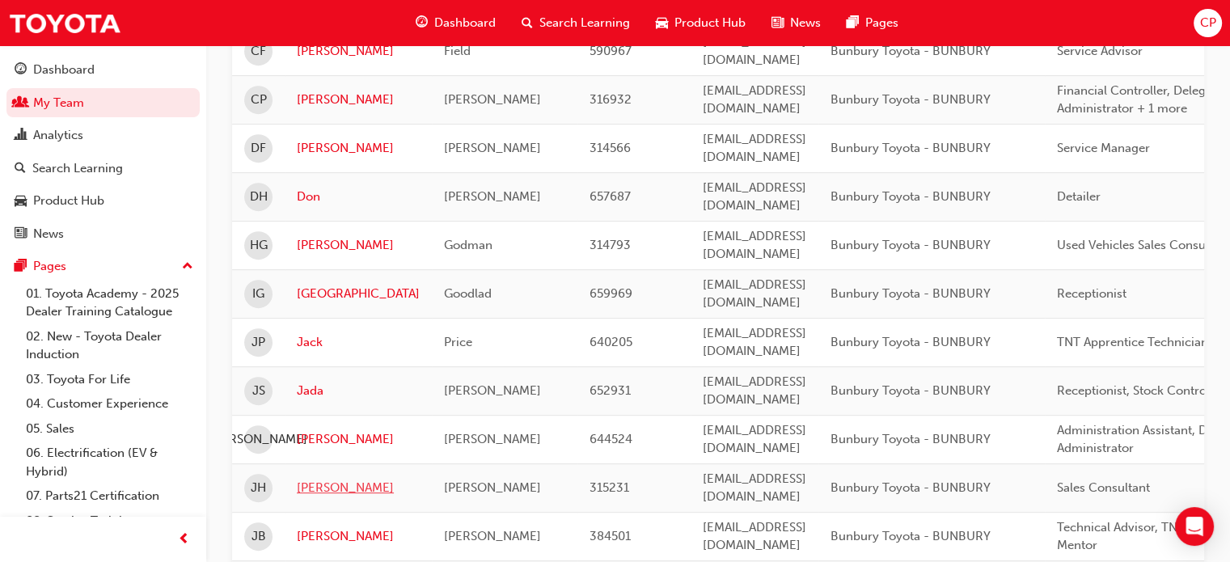
scroll to position [728, 0]
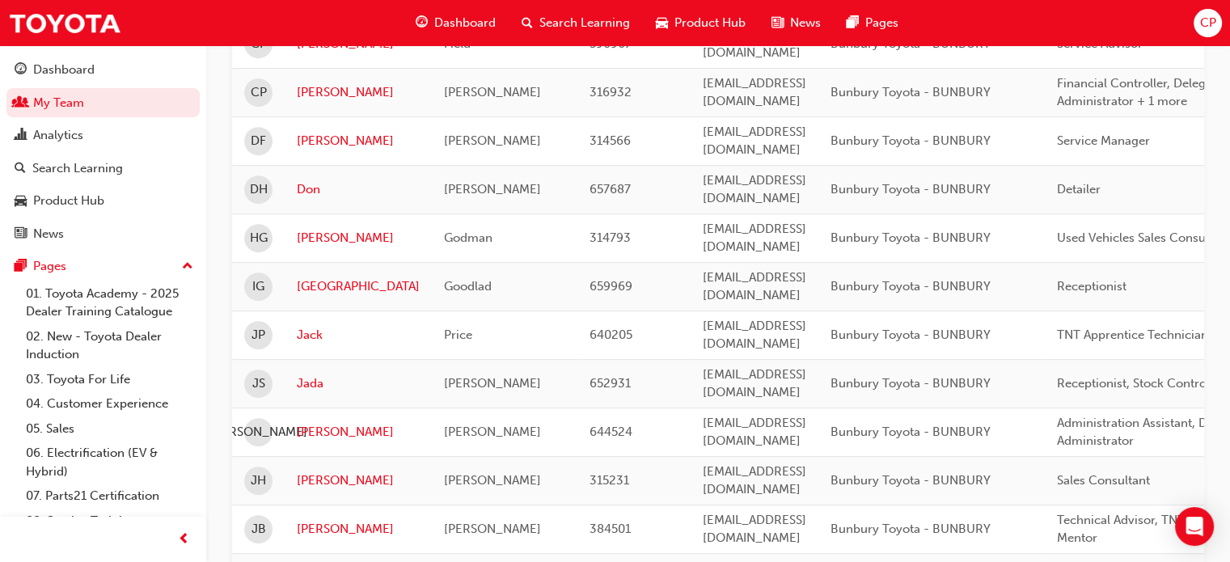
click at [316, 505] on td "[PERSON_NAME]" at bounding box center [358, 529] width 147 height 49
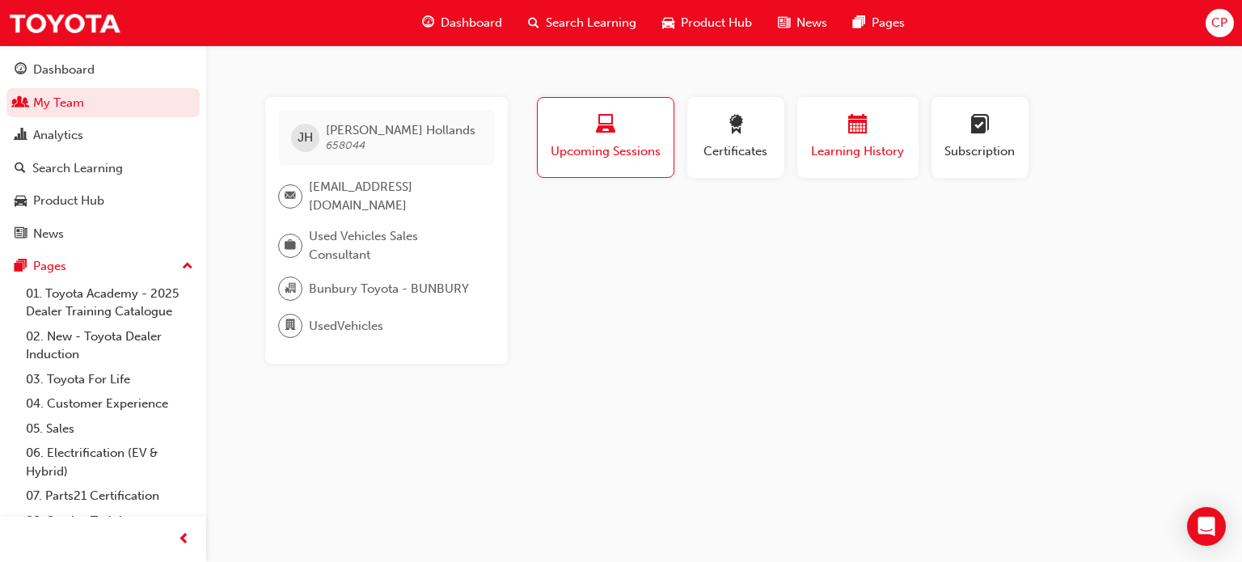
click at [862, 129] on span "calendar-icon" at bounding box center [857, 126] width 19 height 22
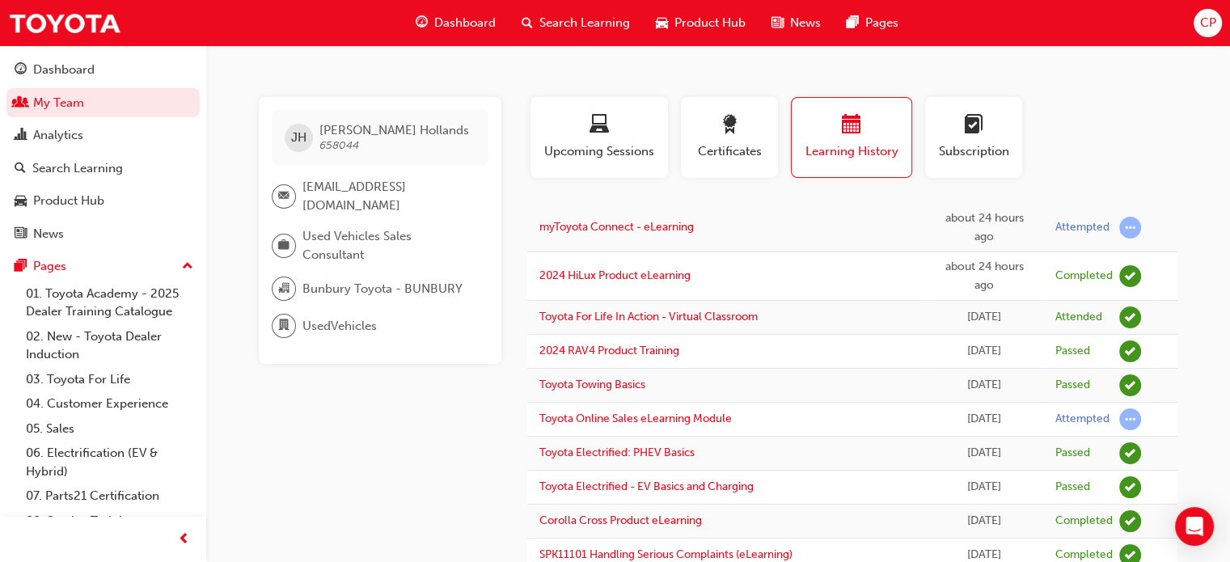
click at [586, 9] on div "Search Learning" at bounding box center [576, 22] width 134 height 33
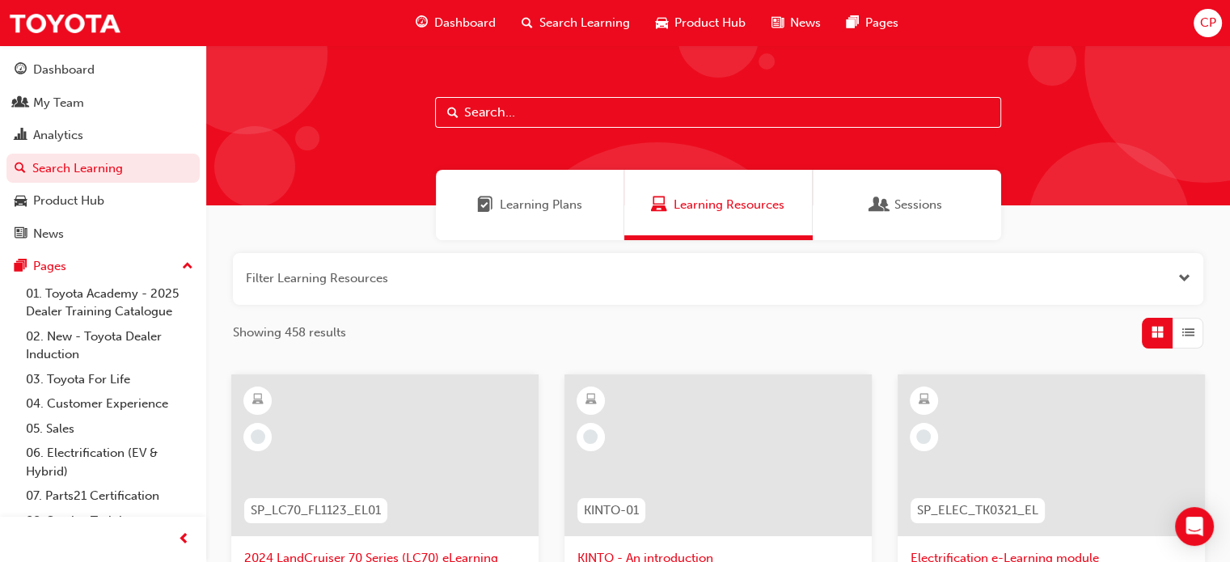
click at [547, 106] on input "text" at bounding box center [718, 112] width 566 height 31
click at [61, 100] on div "My Team" at bounding box center [58, 103] width 51 height 19
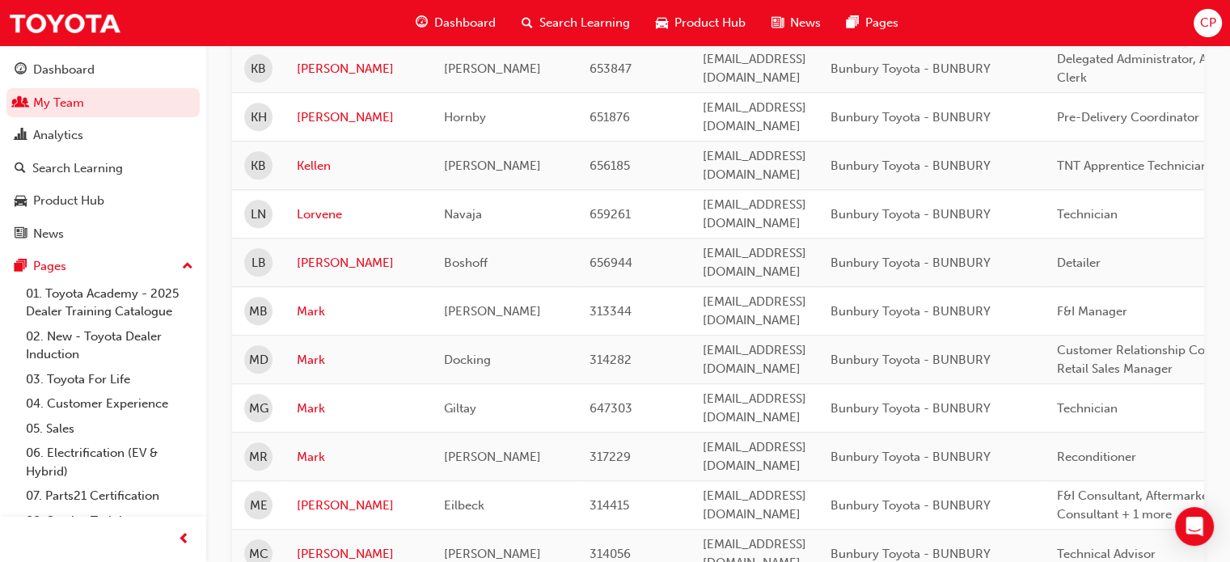
scroll to position [1375, 0]
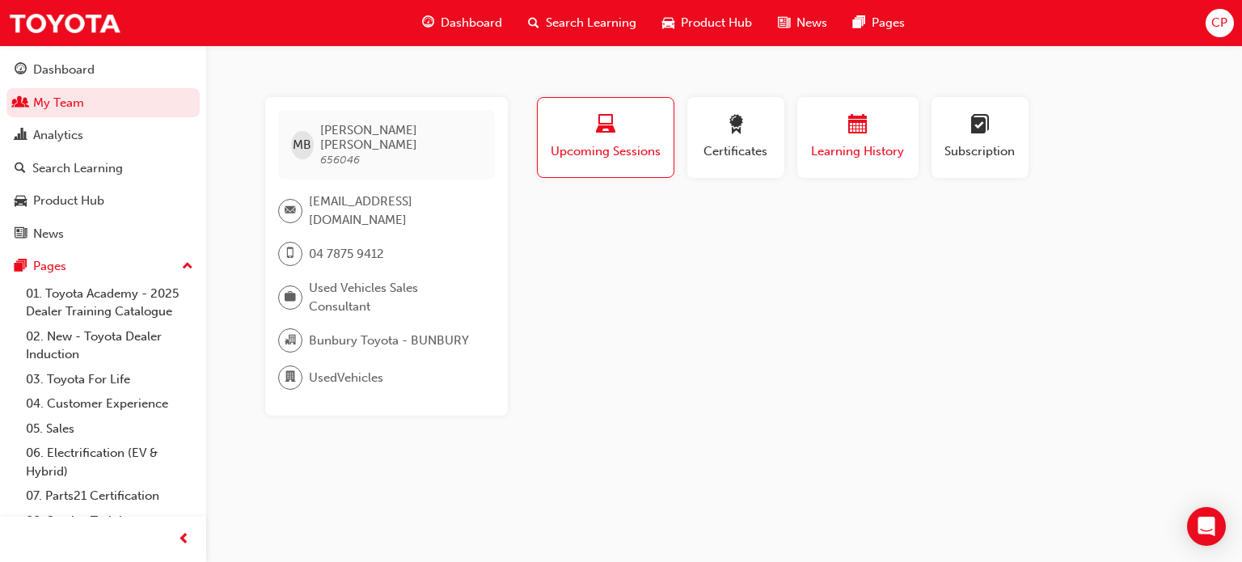
click at [852, 133] on span "calendar-icon" at bounding box center [857, 126] width 19 height 22
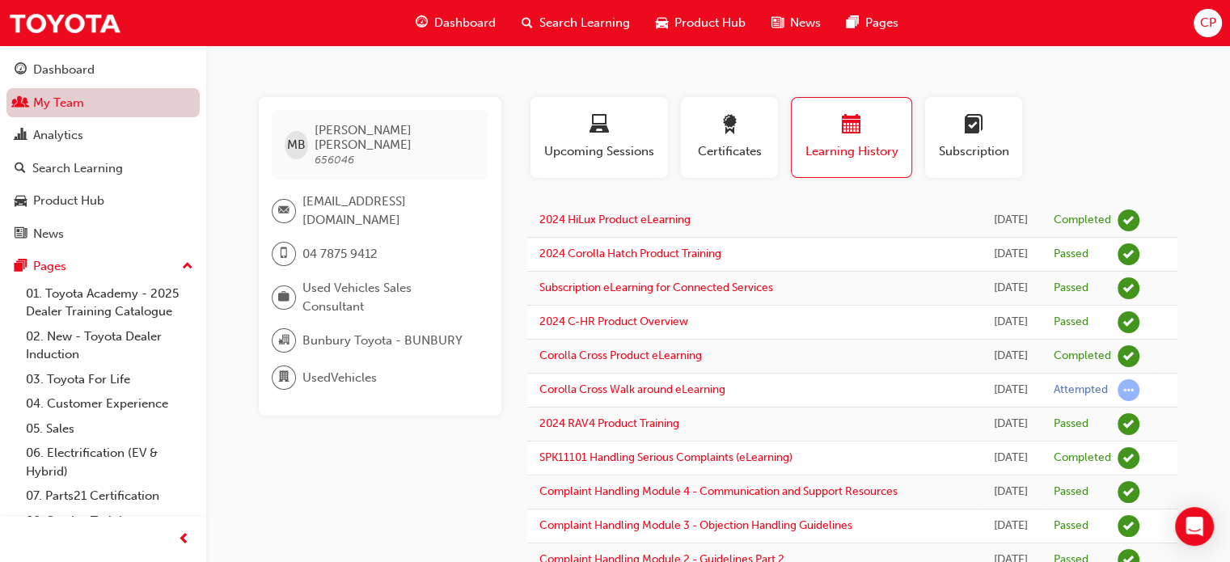
click at [54, 97] on link "My Team" at bounding box center [102, 103] width 193 height 30
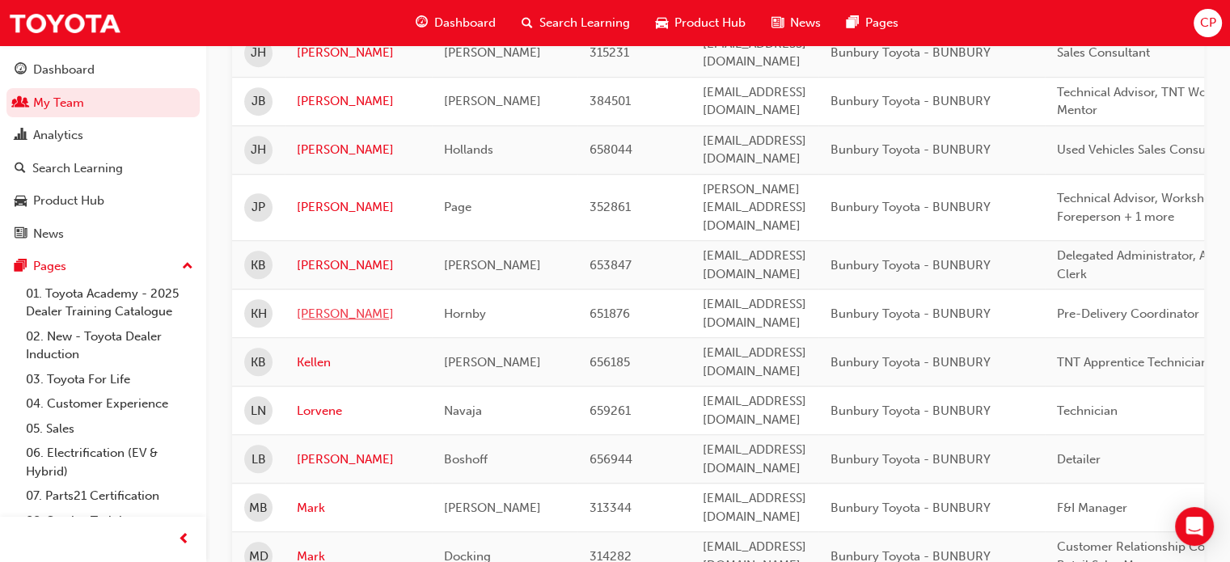
scroll to position [1213, 0]
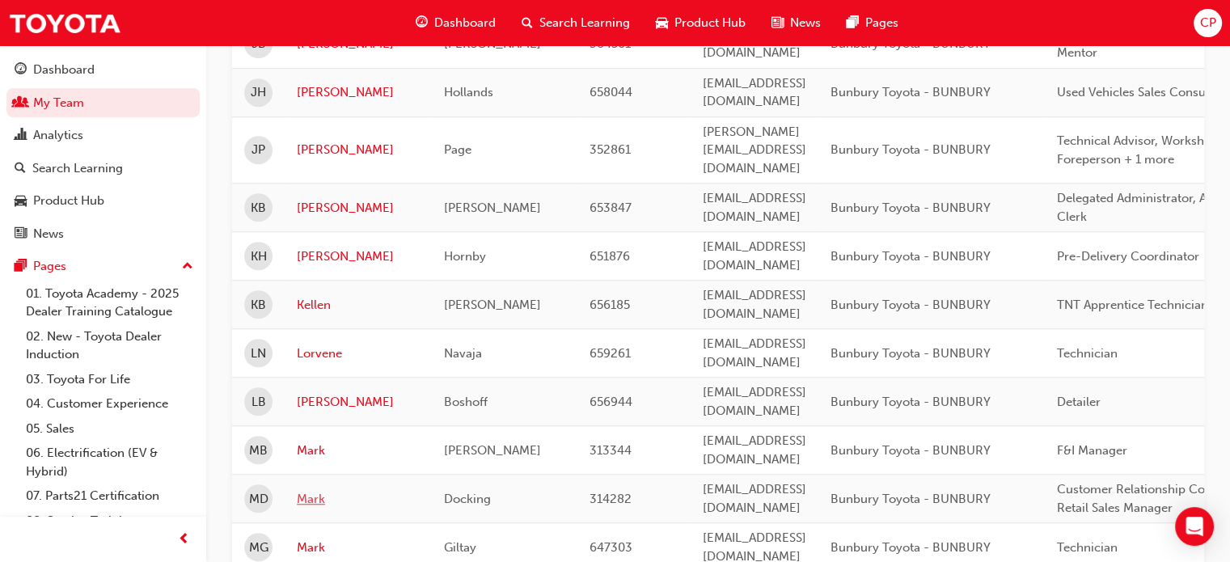
click at [313, 490] on link "Mark" at bounding box center [358, 499] width 123 height 19
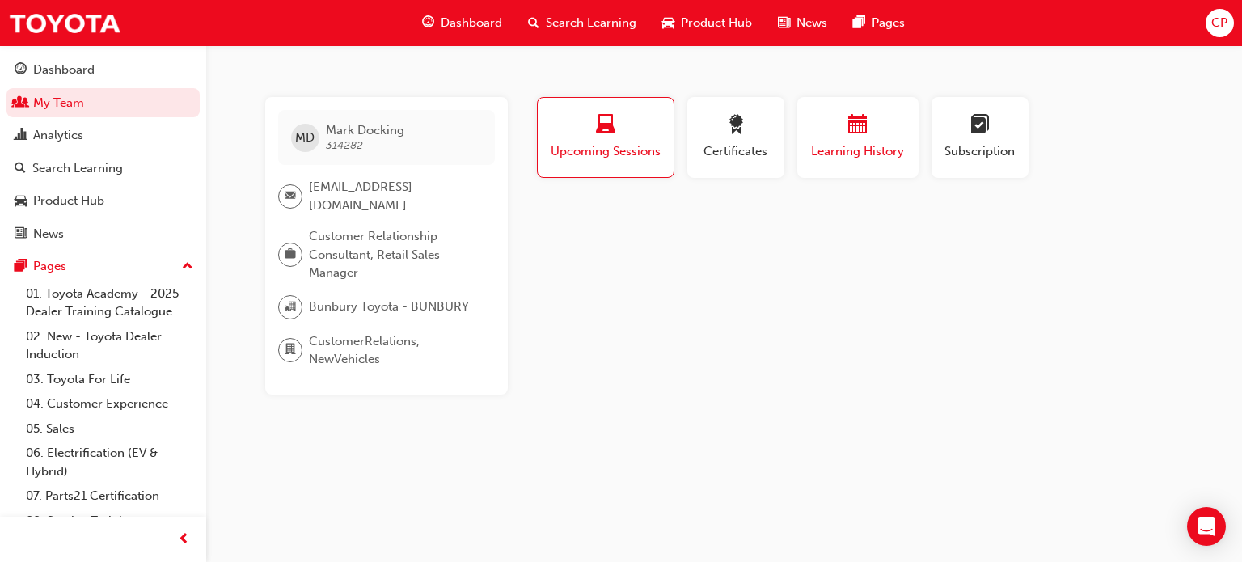
click at [840, 144] on span "Learning History" at bounding box center [858, 151] width 97 height 19
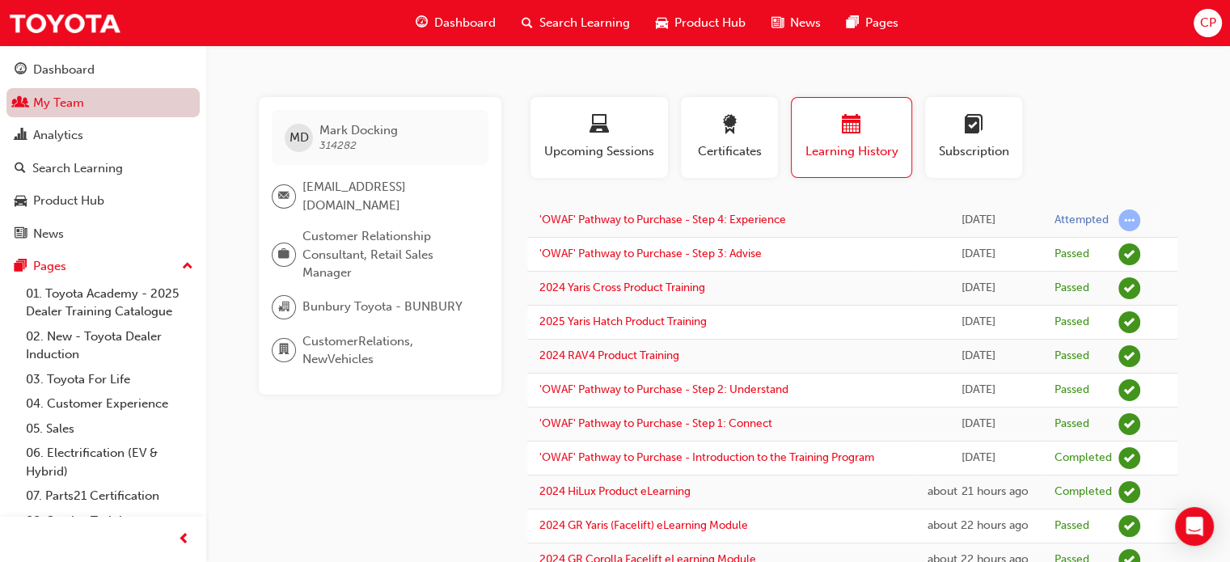
click at [37, 95] on link "My Team" at bounding box center [102, 103] width 193 height 30
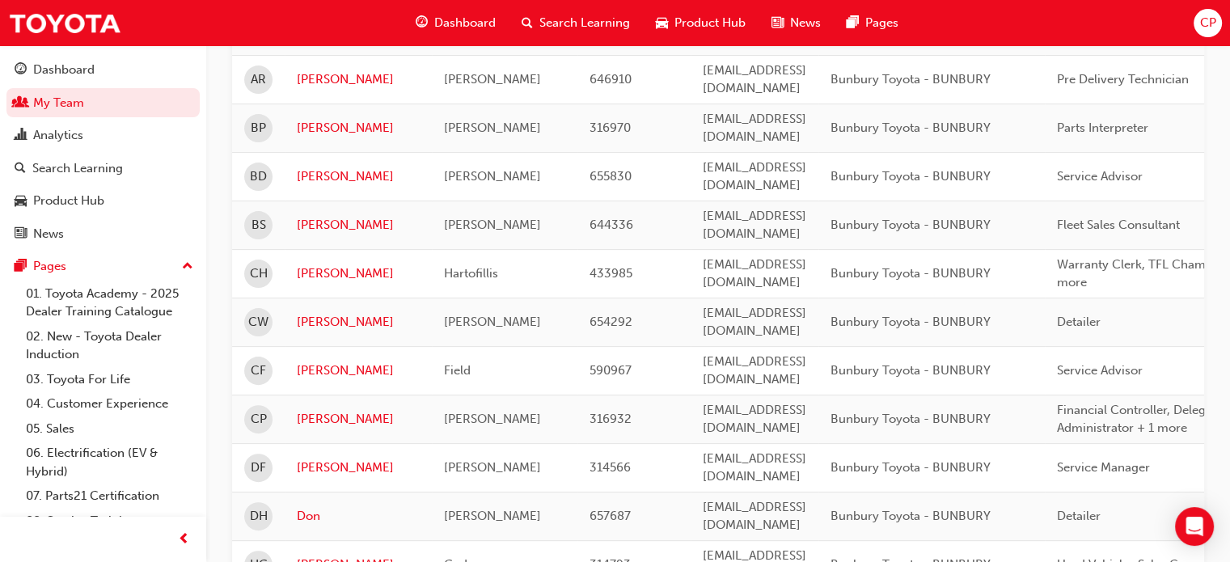
scroll to position [404, 0]
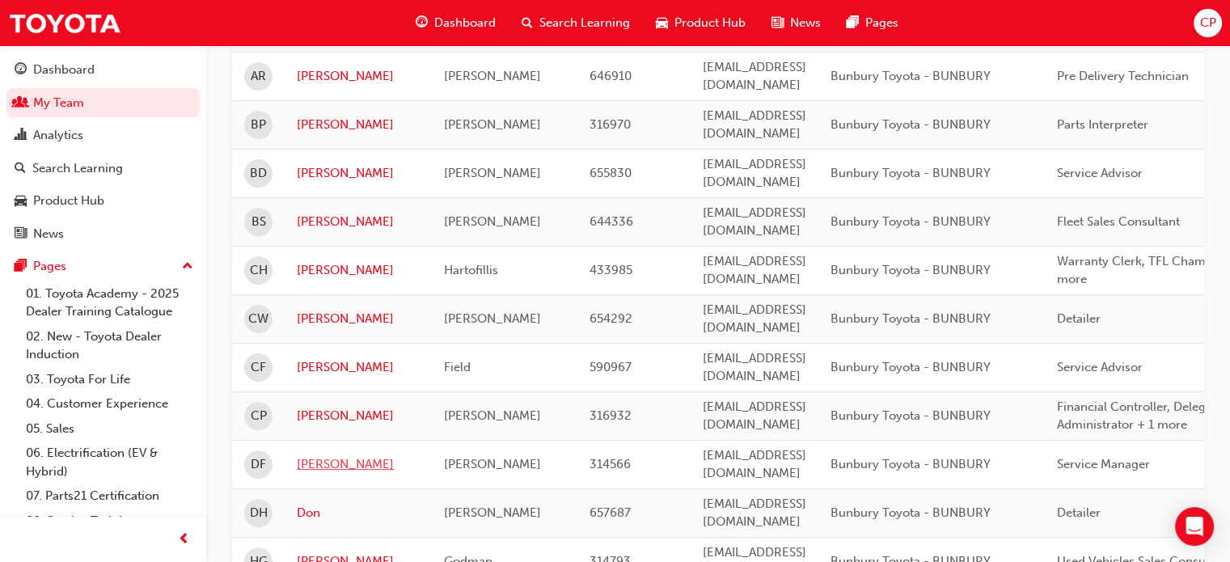
click at [311, 455] on link "[PERSON_NAME]" at bounding box center [358, 464] width 123 height 19
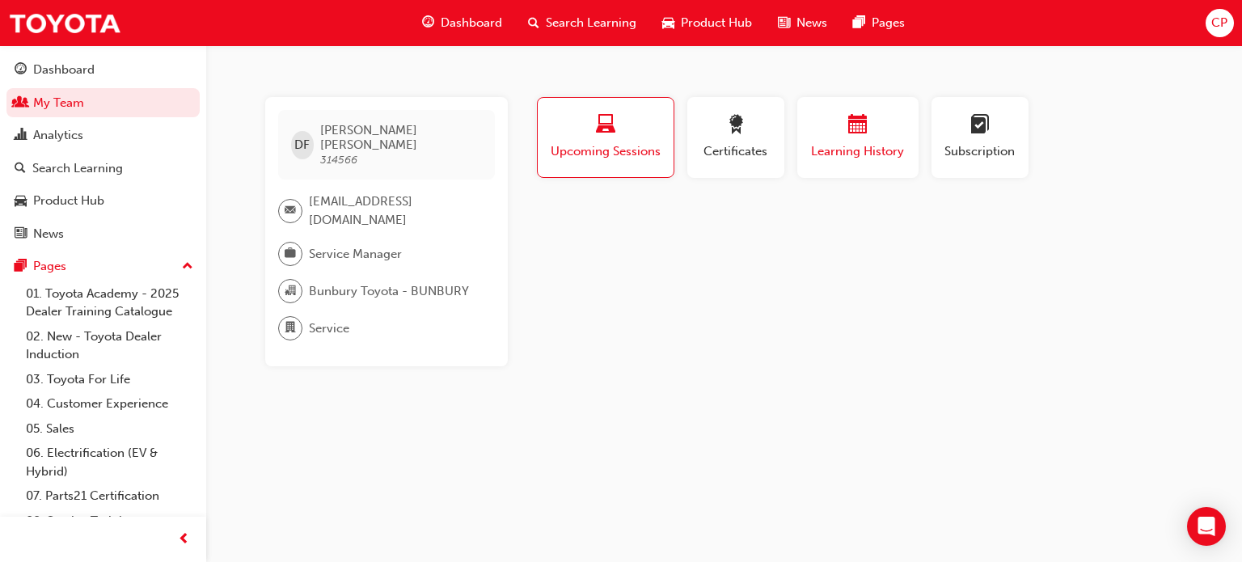
click at [854, 138] on div "button" at bounding box center [858, 127] width 97 height 25
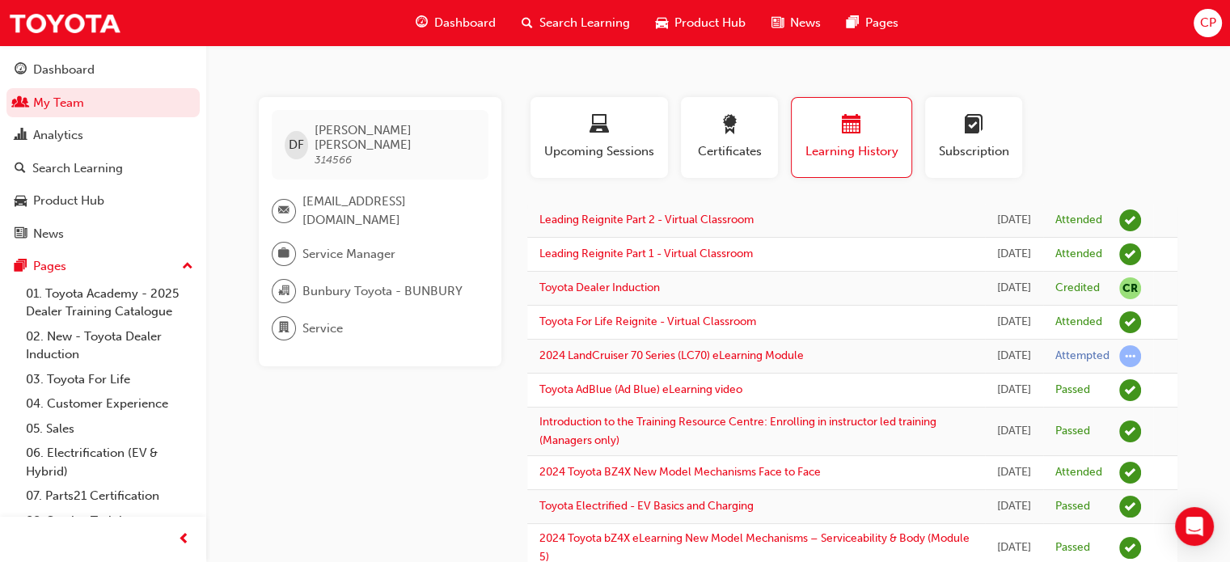
click at [886, 374] on td "2024 LandCruiser 70 Series (LC70) eLearning Module" at bounding box center [756, 357] width 458 height 34
click at [596, 19] on span "Search Learning" at bounding box center [584, 23] width 91 height 19
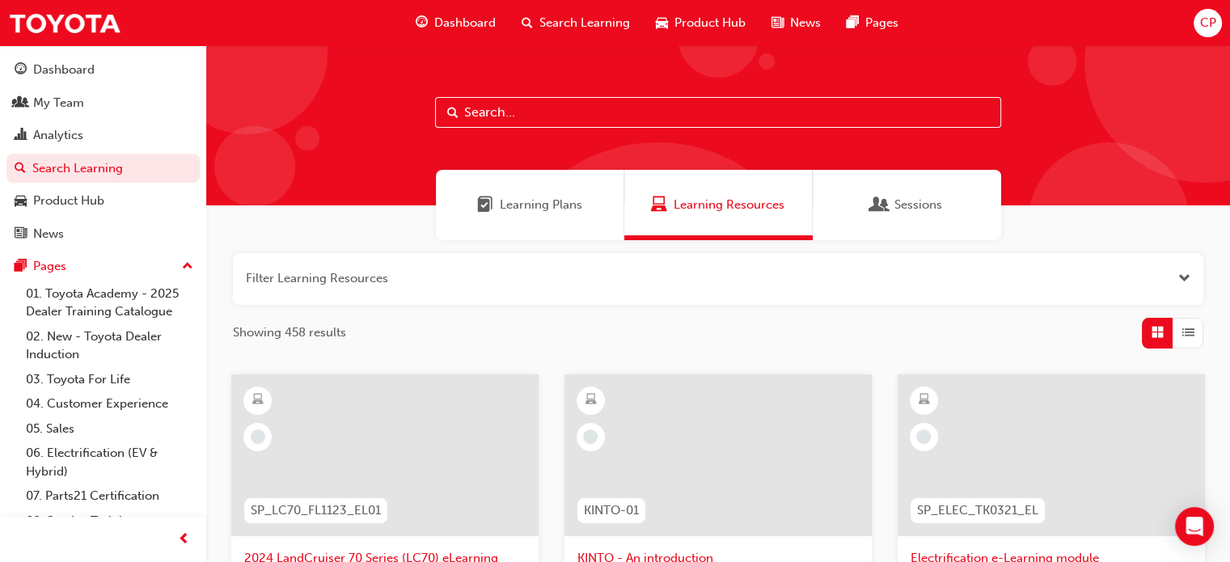
click at [565, 110] on input "text" at bounding box center [718, 112] width 566 height 31
type input "customer relations"
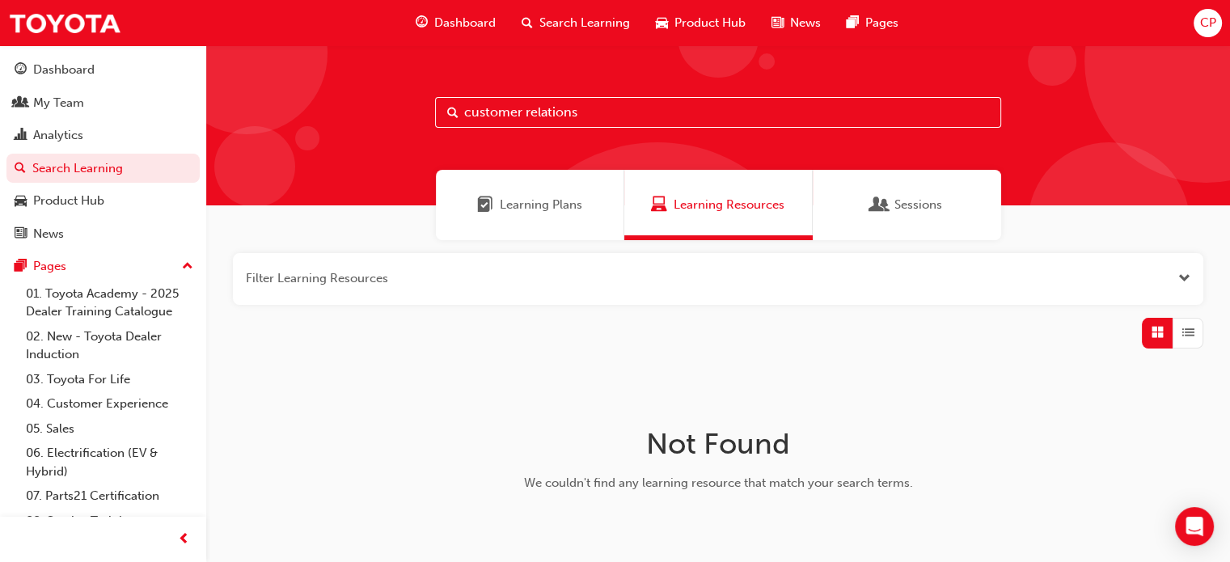
click at [538, 197] on span "Learning Plans" at bounding box center [541, 205] width 83 height 19
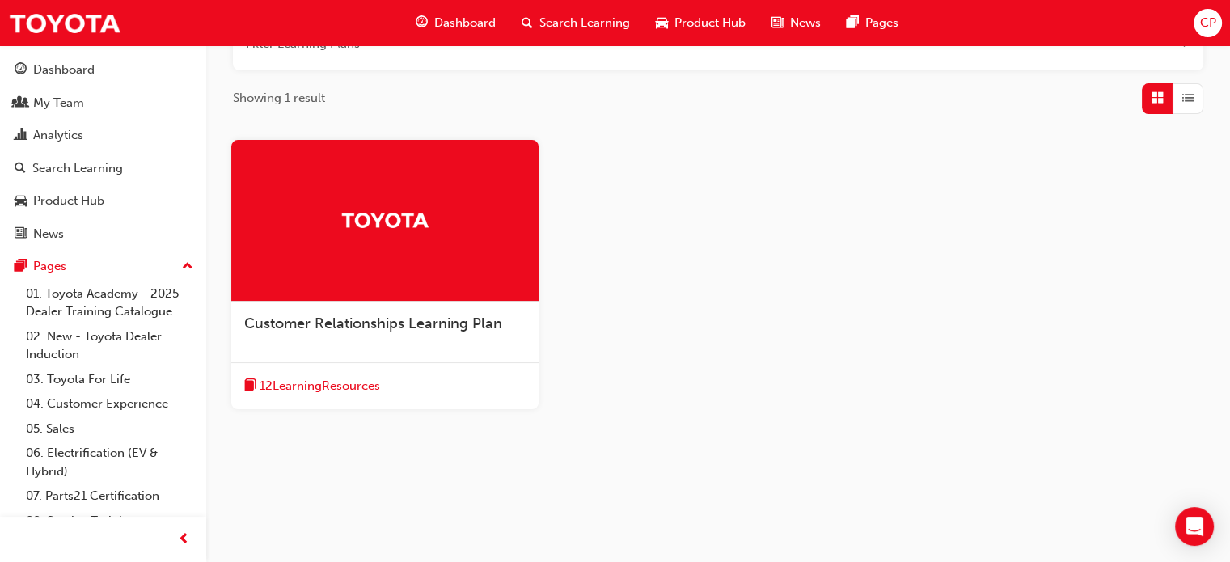
scroll to position [238, 0]
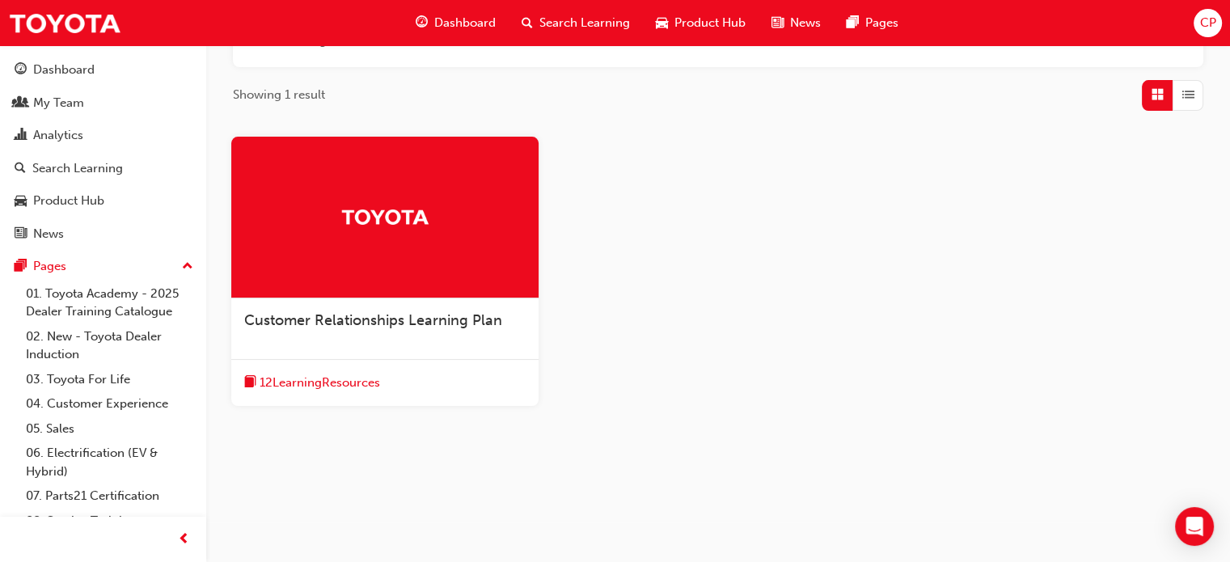
click at [336, 379] on span "12 Learning Resources" at bounding box center [320, 383] width 121 height 19
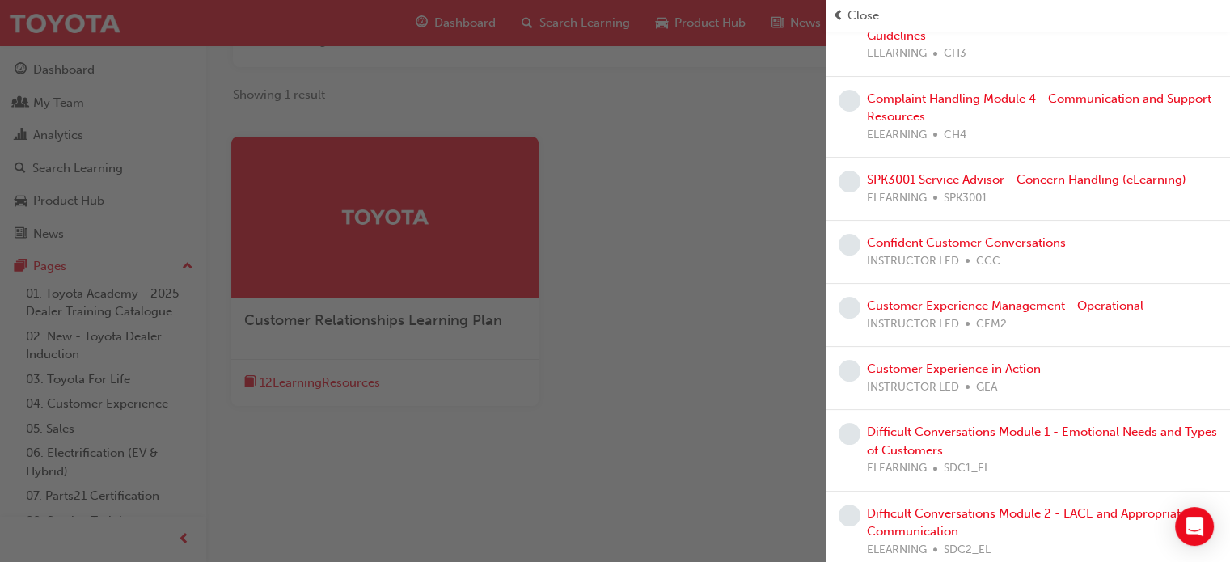
scroll to position [324, 0]
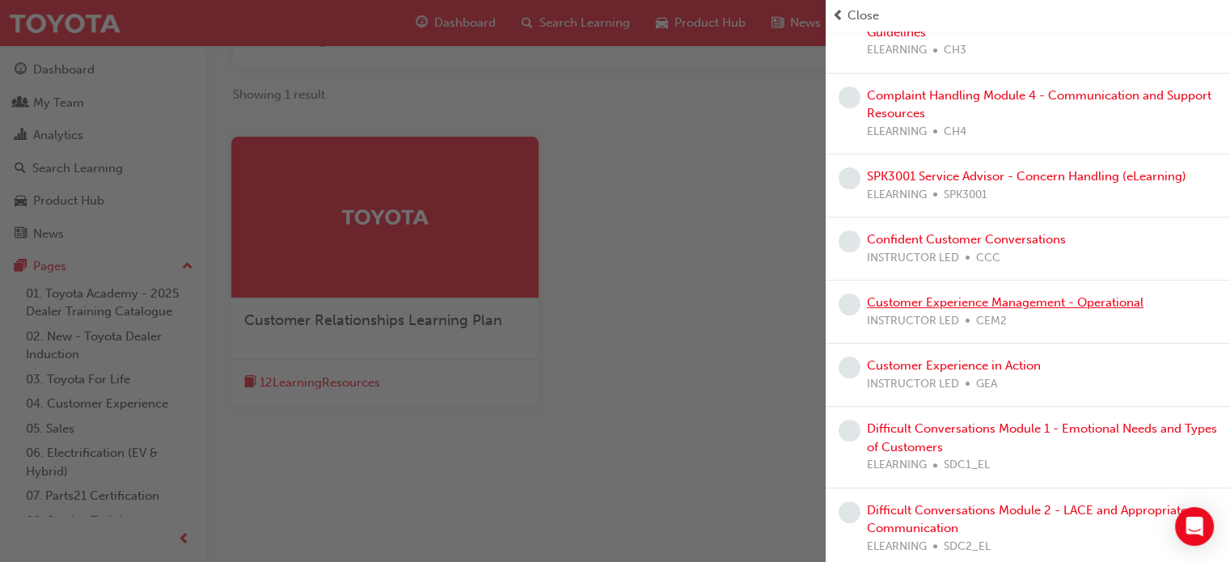
click at [1035, 303] on link "Customer Experience Management - Operational" at bounding box center [1005, 302] width 277 height 15
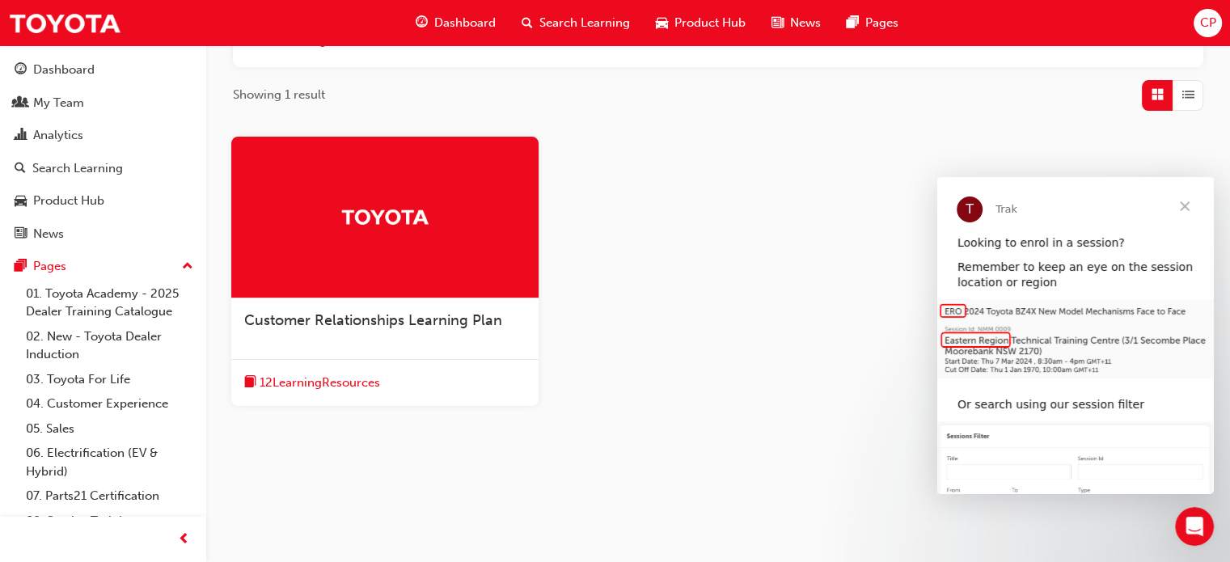
scroll to position [238, 0]
click at [352, 383] on span "12 Learning Resources" at bounding box center [320, 383] width 121 height 19
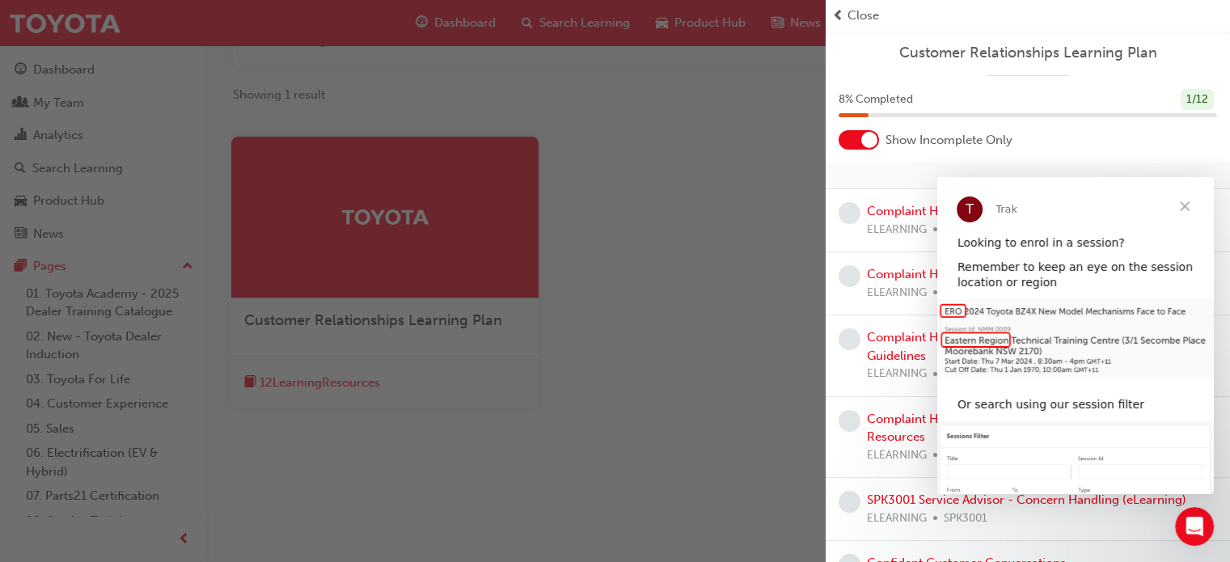
click at [1185, 205] on span "Close" at bounding box center [1185, 206] width 58 height 58
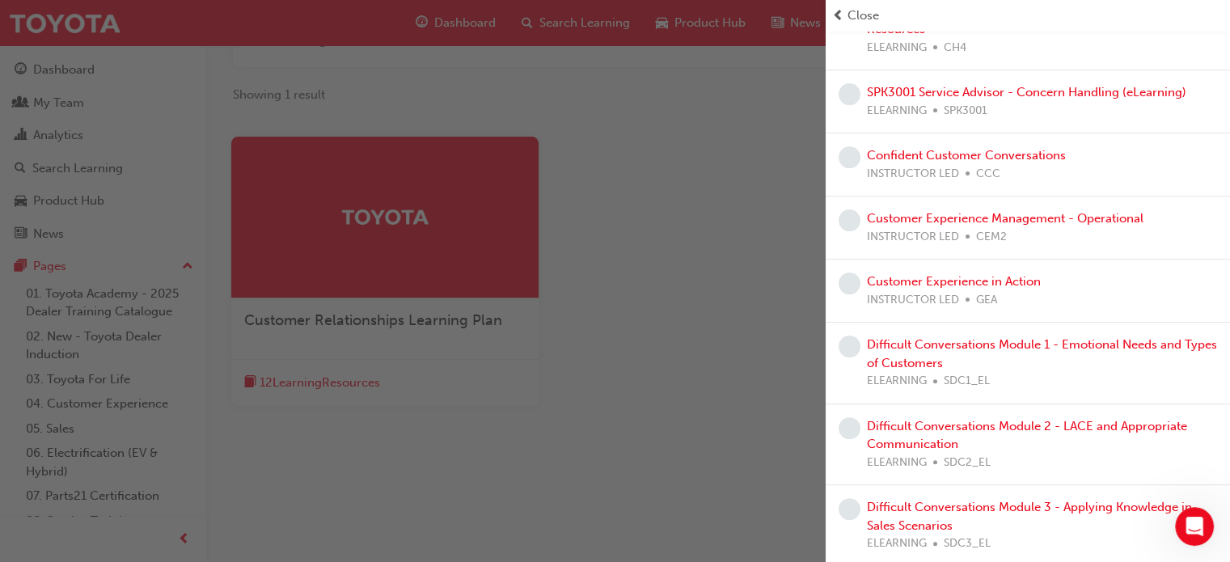
scroll to position [409, 0]
